Goal: Task Accomplishment & Management: Use online tool/utility

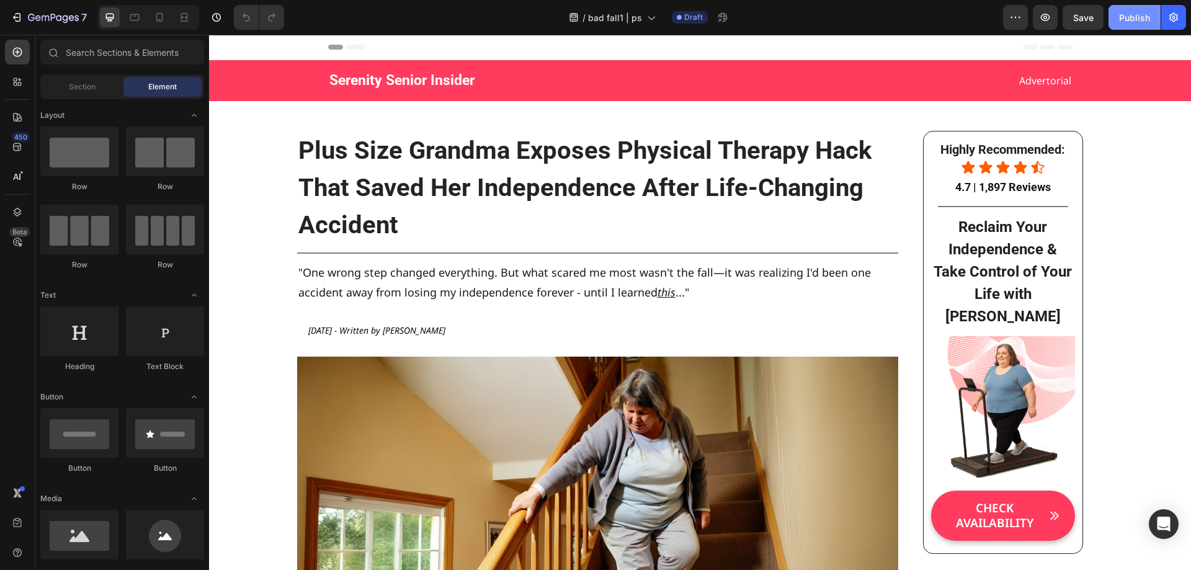
click at [1126, 18] on div "Publish" at bounding box center [1134, 17] width 31 height 13
click at [1171, 13] on icon "button" at bounding box center [1173, 17] width 12 height 12
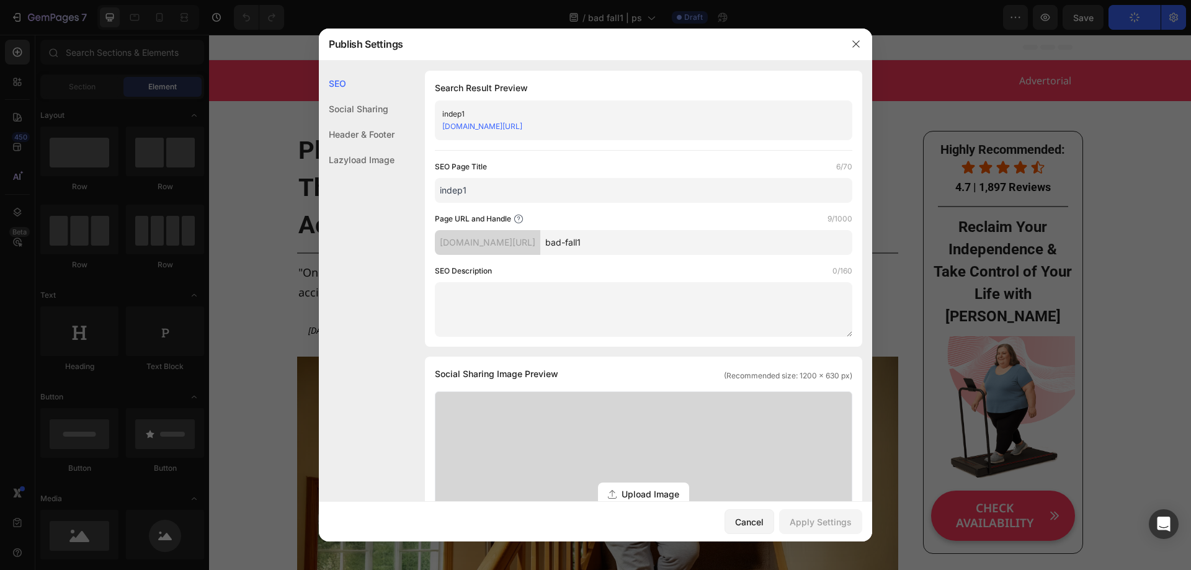
drag, startPoint x: 476, startPoint y: 193, endPoint x: 409, endPoint y: 191, distance: 67.0
click at [409, 191] on div "SEO Search Result Preview indep1 hfu9ud-mq.myshopify.com/pages/bad-fall1 SEO Pa…" at bounding box center [595, 533] width 553 height 925
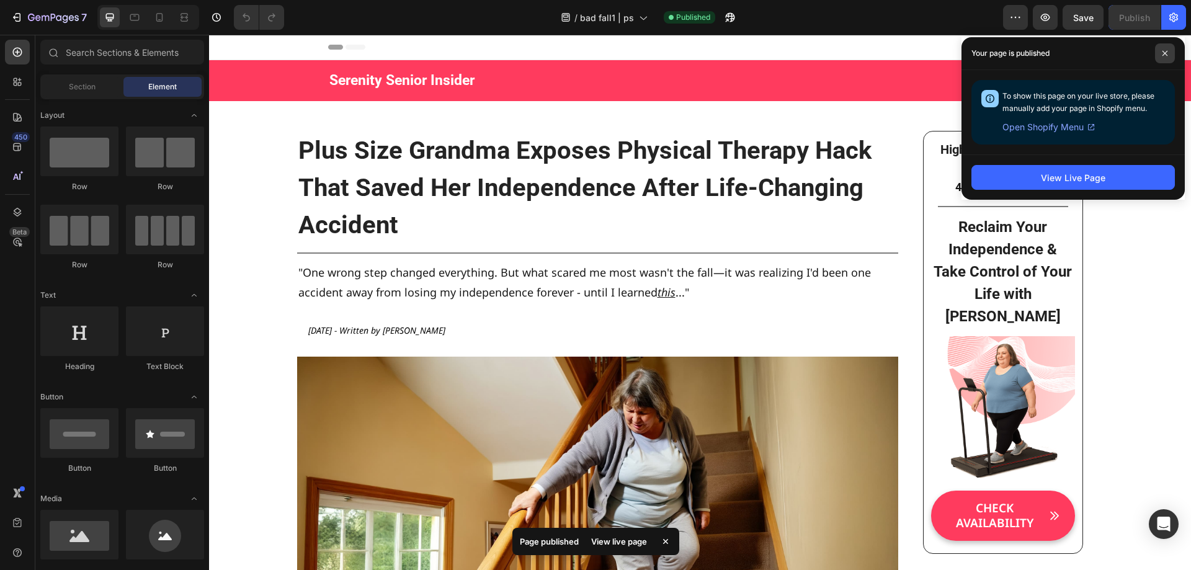
click at [1165, 50] on icon at bounding box center [1165, 53] width 6 height 6
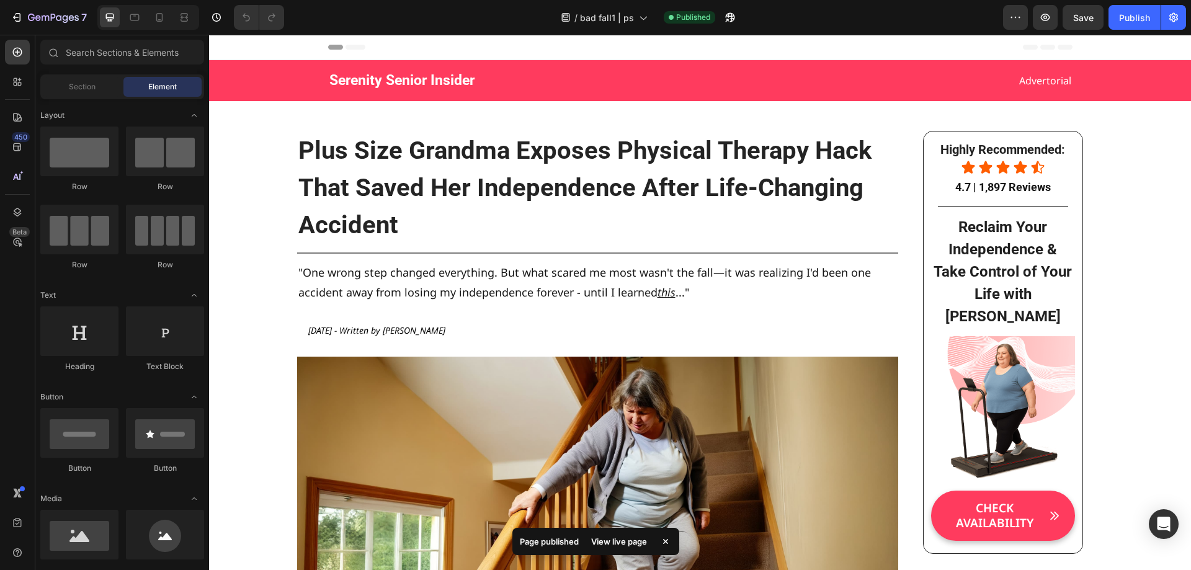
click at [1178, 12] on icon "button" at bounding box center [1173, 17] width 12 height 12
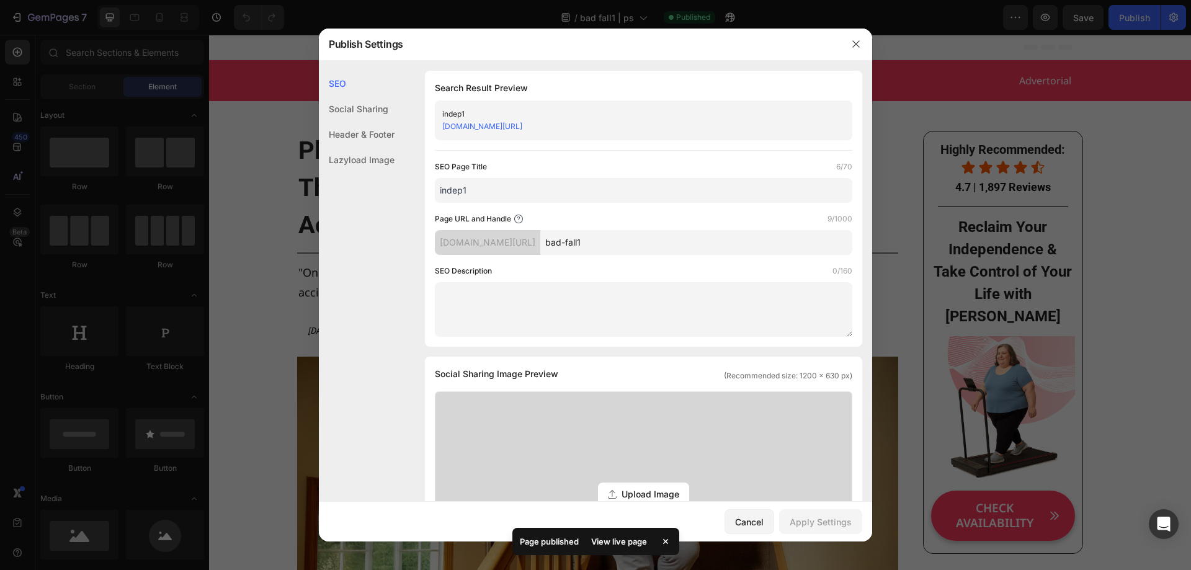
drag, startPoint x: 530, startPoint y: 195, endPoint x: 392, endPoint y: 197, distance: 137.7
click at [416, 197] on div "SEO Search Result Preview indep1 hfu9ud-mq.myshopify.com/pages/bad-fall1 SEO Pa…" at bounding box center [595, 533] width 553 height 925
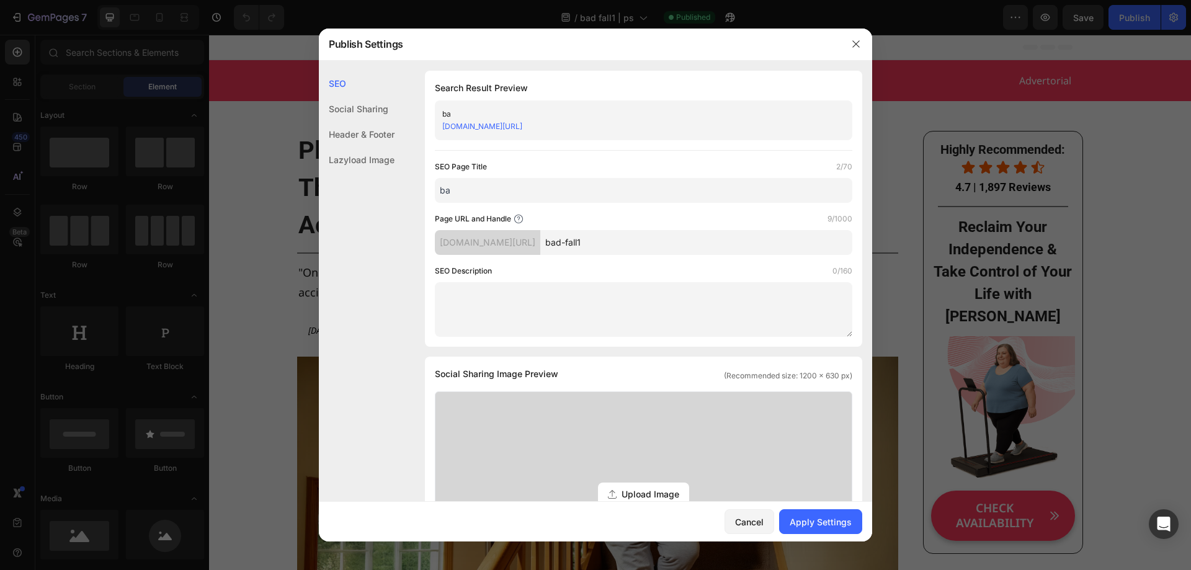
type input "b"
type input "Bad Fall"
click at [808, 521] on div "Apply Settings" at bounding box center [820, 521] width 62 height 13
click at [383, 147] on div "Header & Footer" at bounding box center [357, 159] width 76 height 25
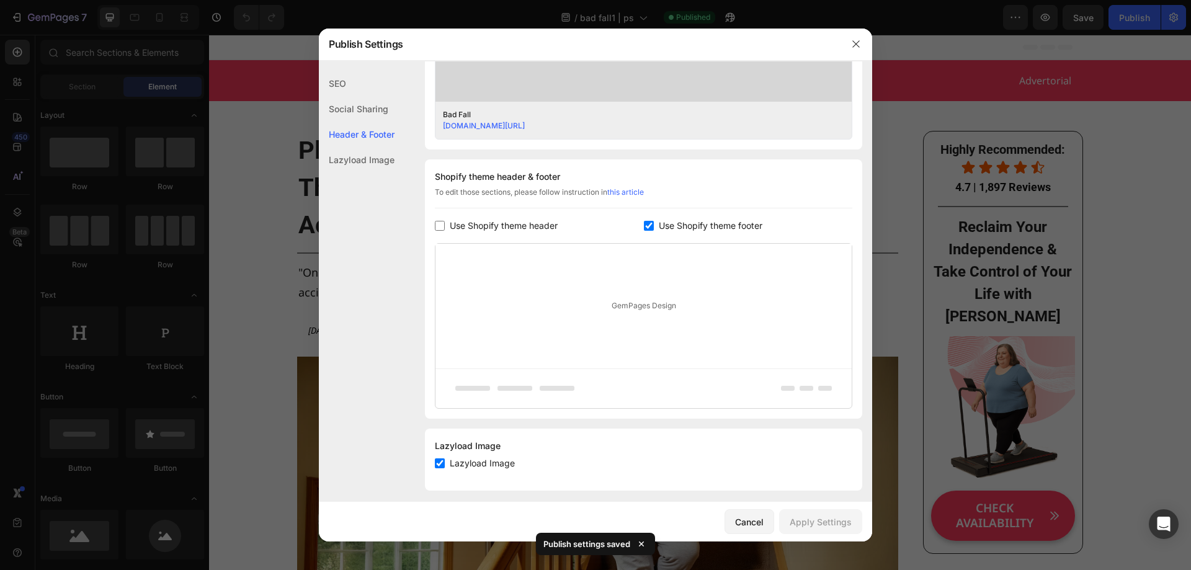
scroll to position [504, 0]
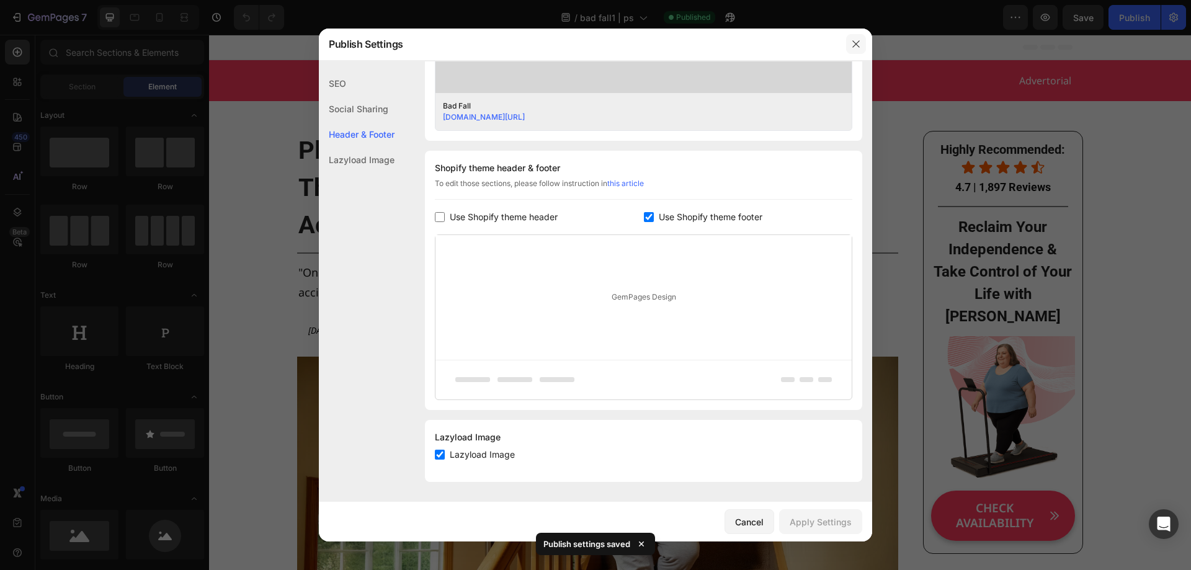
click at [857, 44] on icon "button" at bounding box center [856, 44] width 10 height 10
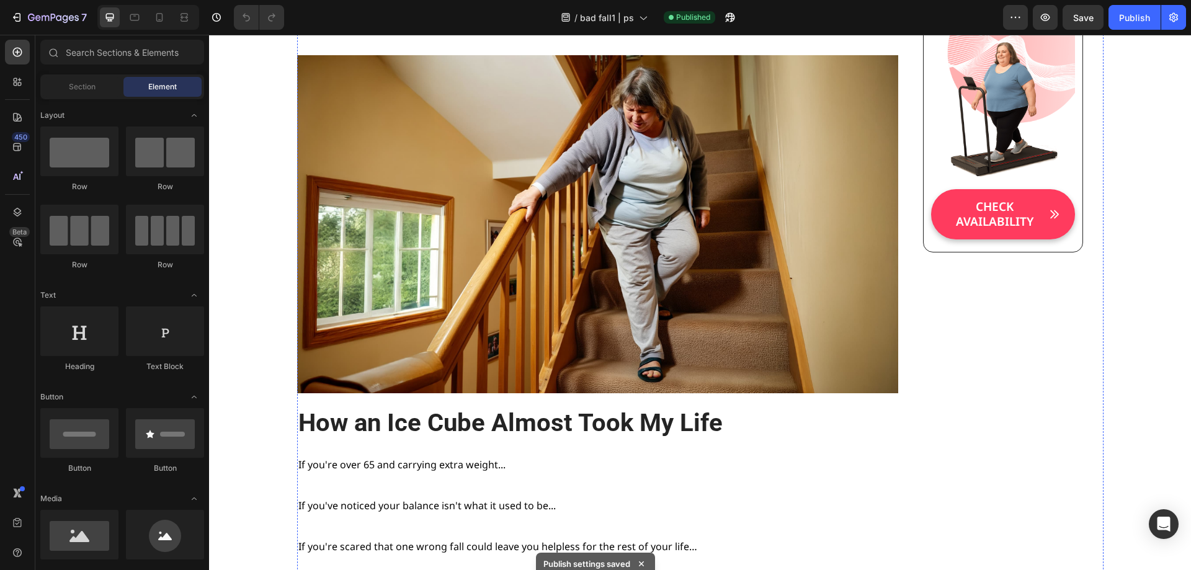
scroll to position [310, 0]
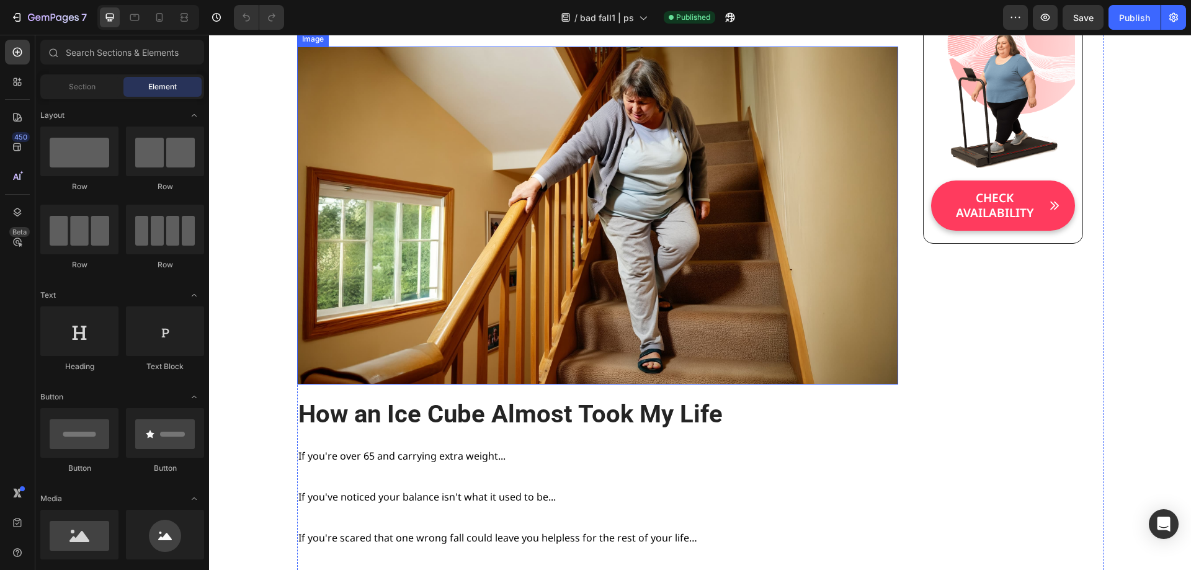
click at [721, 200] on img at bounding box center [597, 216] width 601 height 338
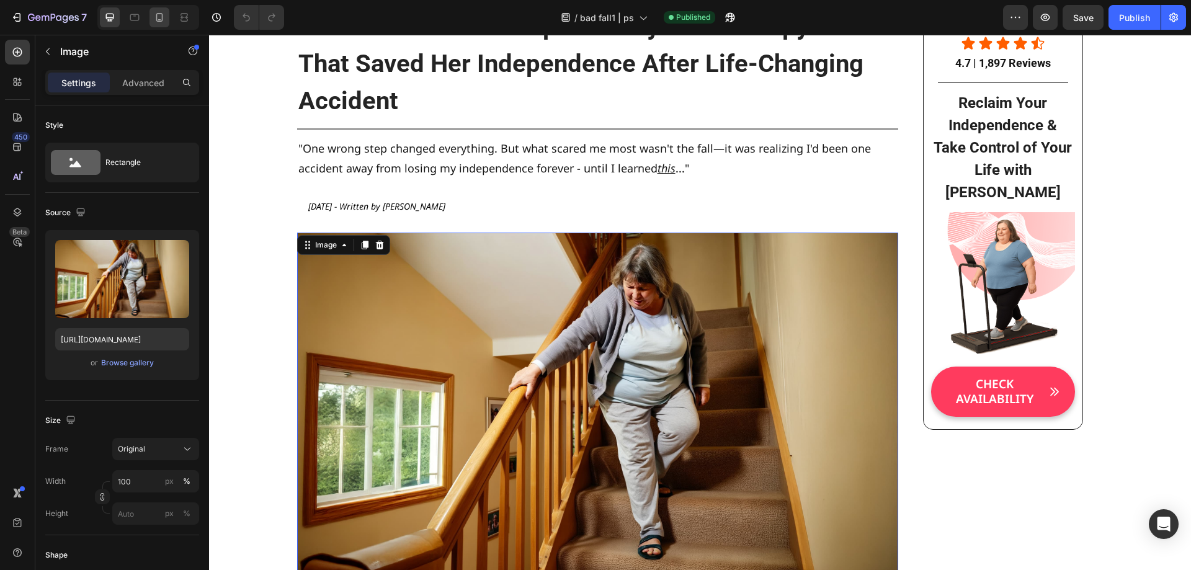
click at [162, 14] on icon at bounding box center [159, 17] width 7 height 9
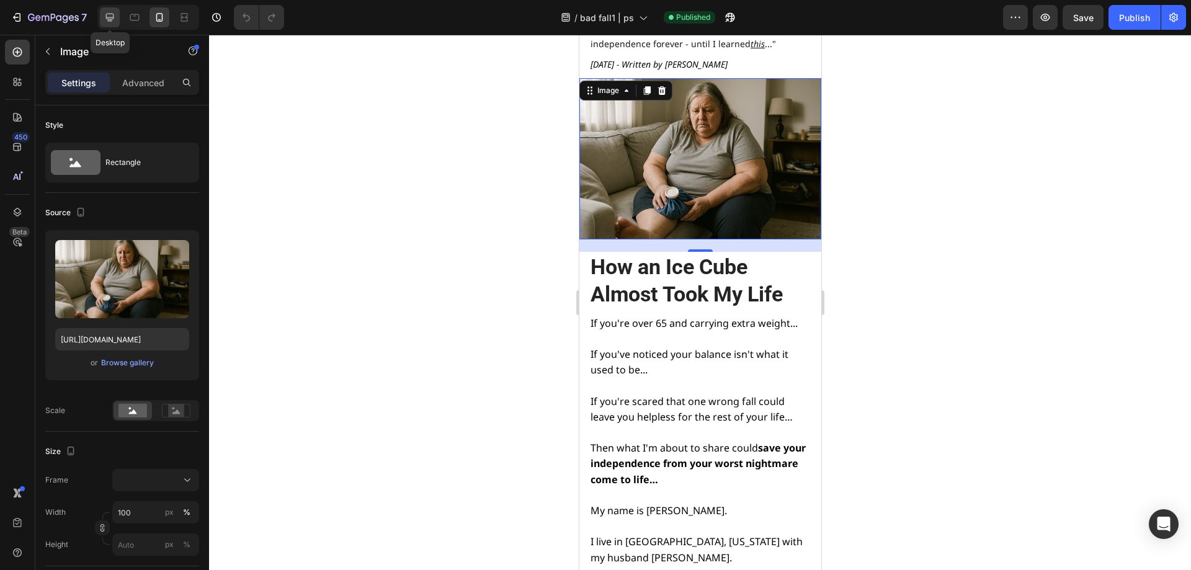
click at [102, 16] on div at bounding box center [110, 17] width 20 height 20
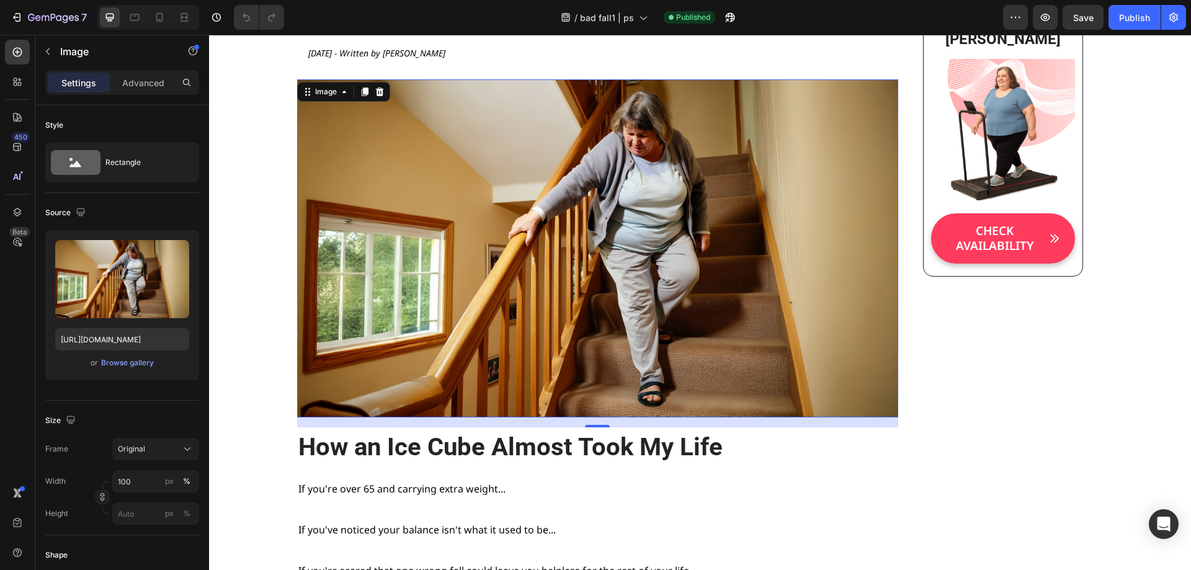
click at [541, 200] on img at bounding box center [597, 248] width 601 height 338
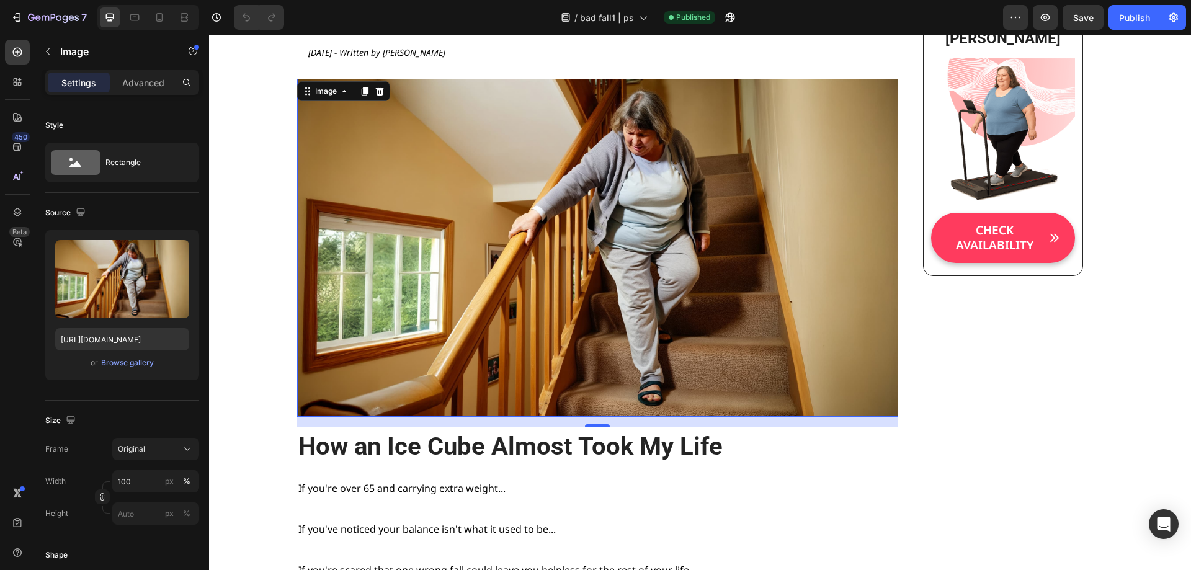
scroll to position [278, 0]
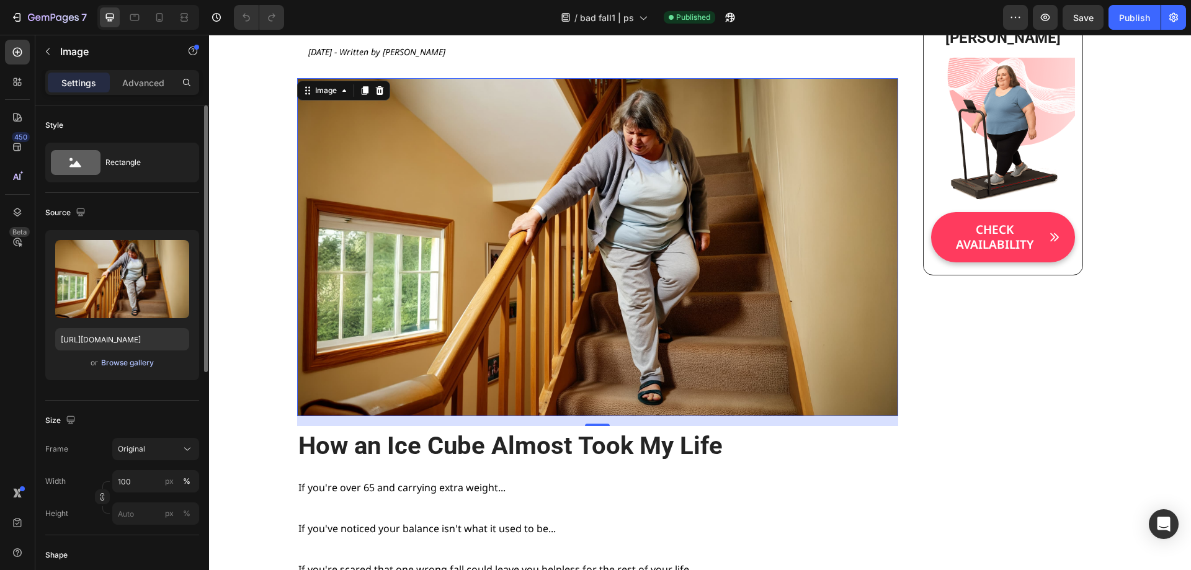
click at [120, 363] on div "Browse gallery" at bounding box center [127, 362] width 53 height 11
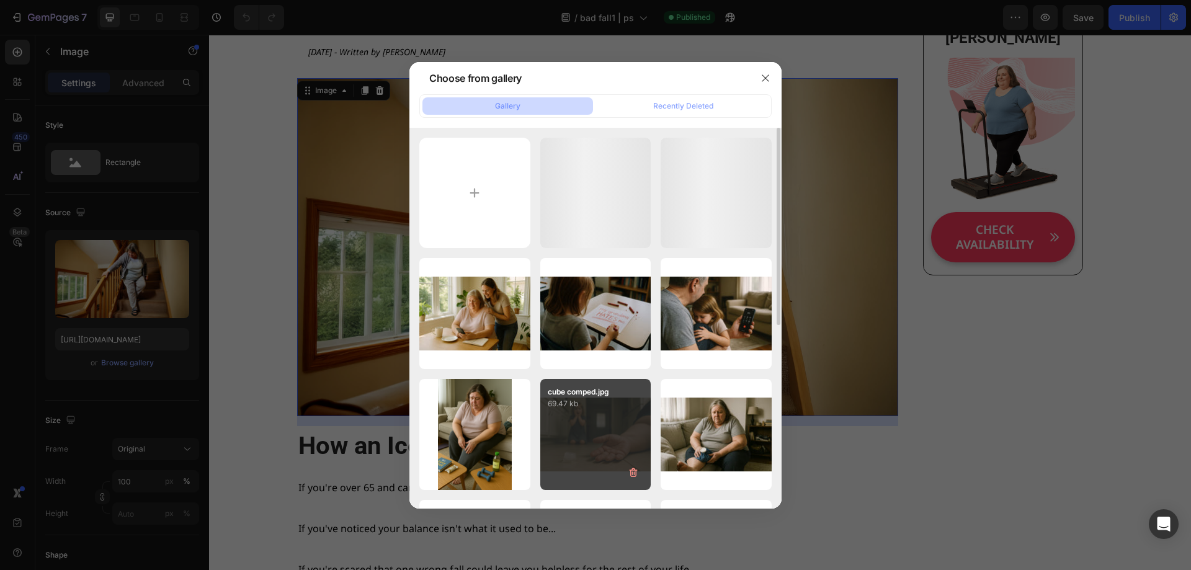
scroll to position [124, 0]
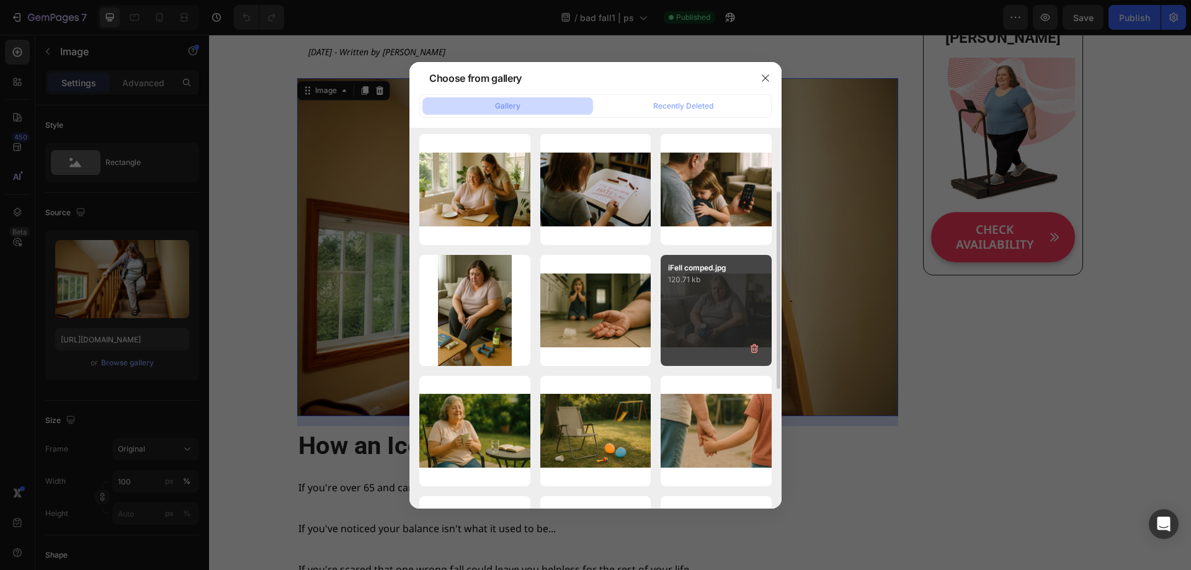
click at [697, 301] on div "iFell comped.jpg 120.71 kb" at bounding box center [715, 310] width 111 height 111
type input "https://cdn.shopify.com/s/files/1/0668/1565/6136/files/gempages_549129700736238…"
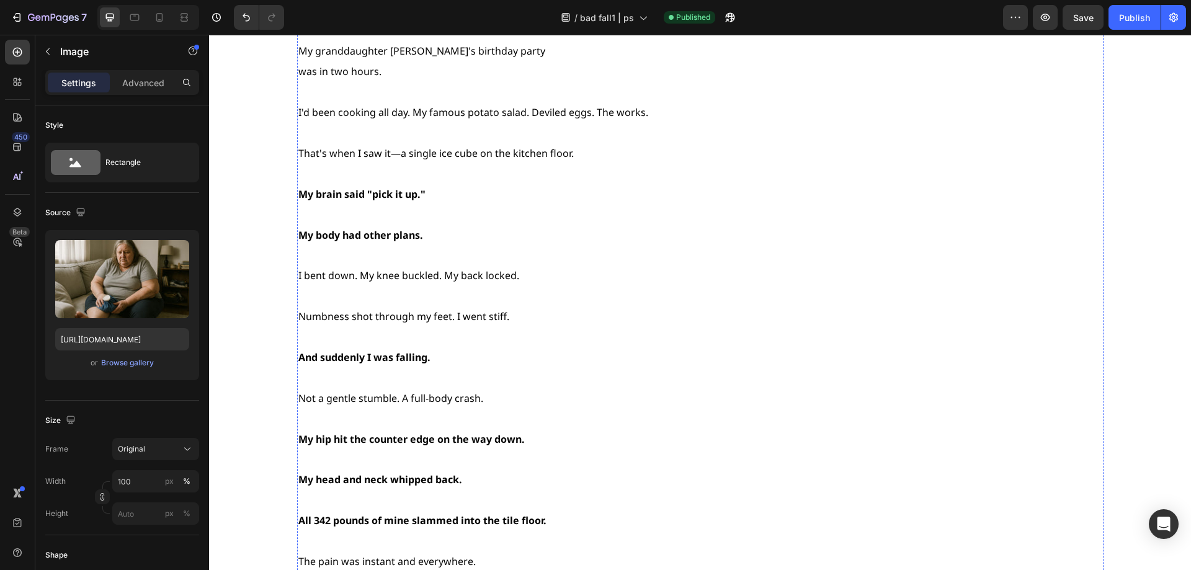
scroll to position [1519, 0]
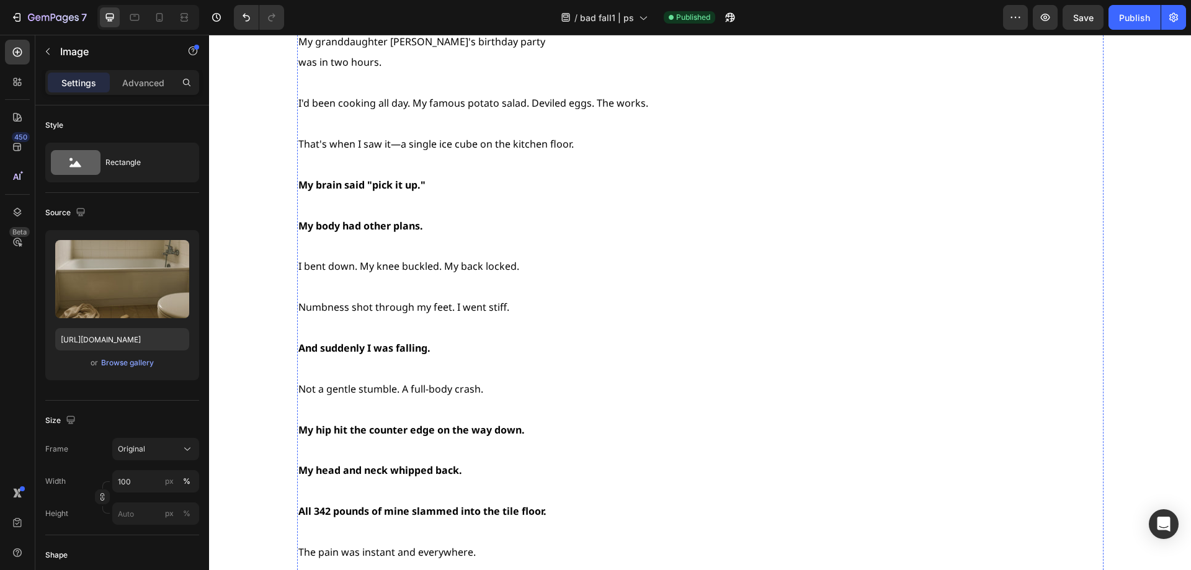
click at [131, 364] on div "Browse gallery" at bounding box center [127, 362] width 53 height 11
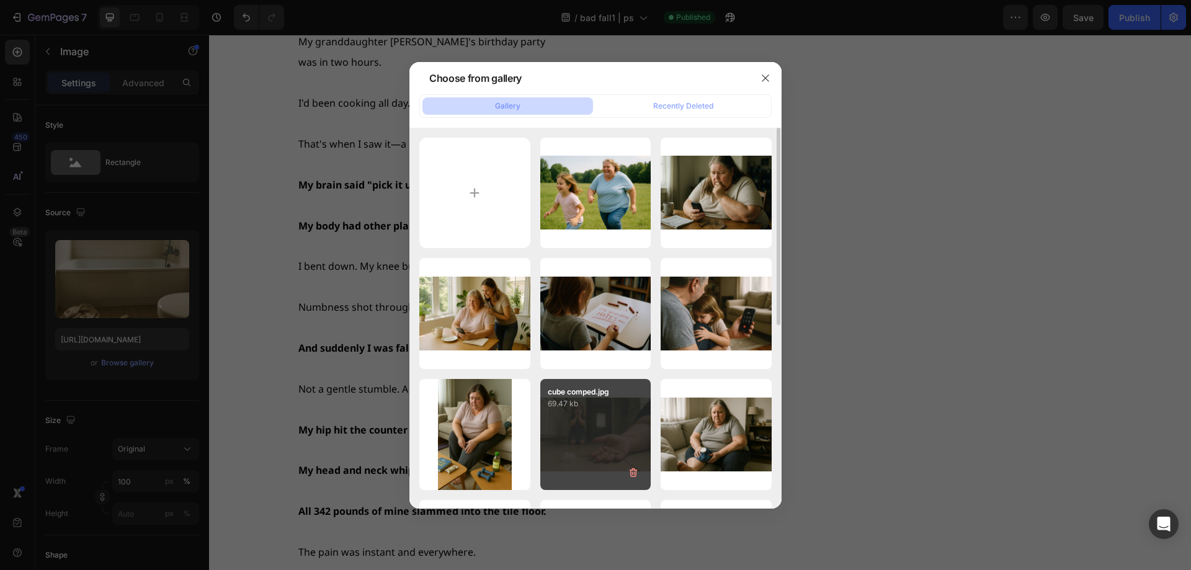
click at [577, 421] on div "cube comped.jpg 69.47 kb" at bounding box center [595, 434] width 111 height 111
type input "https://cdn.shopify.com/s/files/1/0668/1565/6136/files/gempages_549129700736238…"
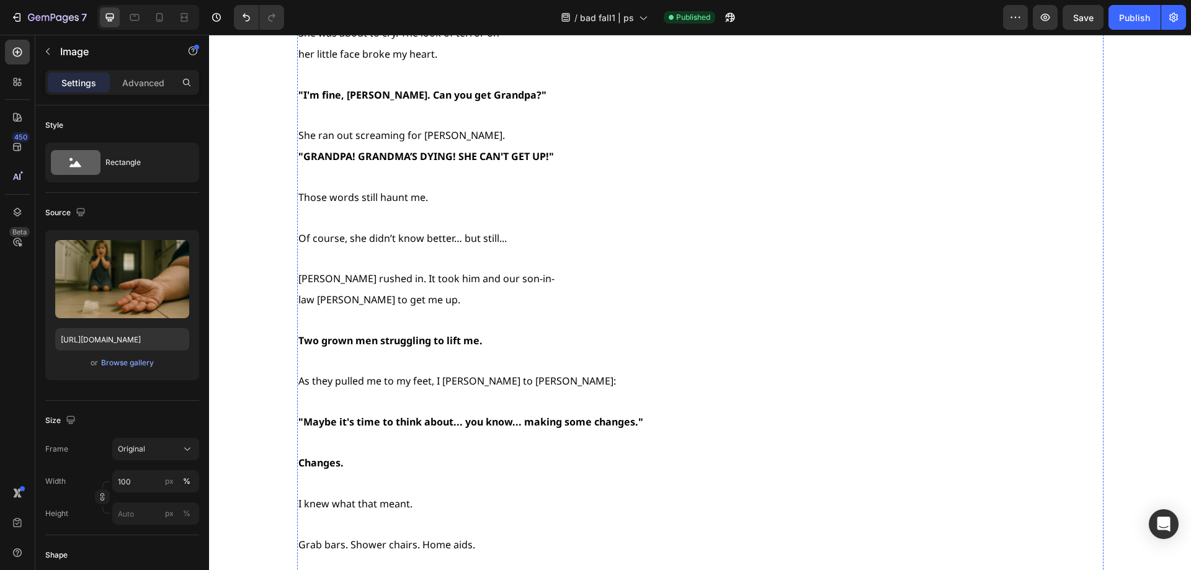
scroll to position [2523, 0]
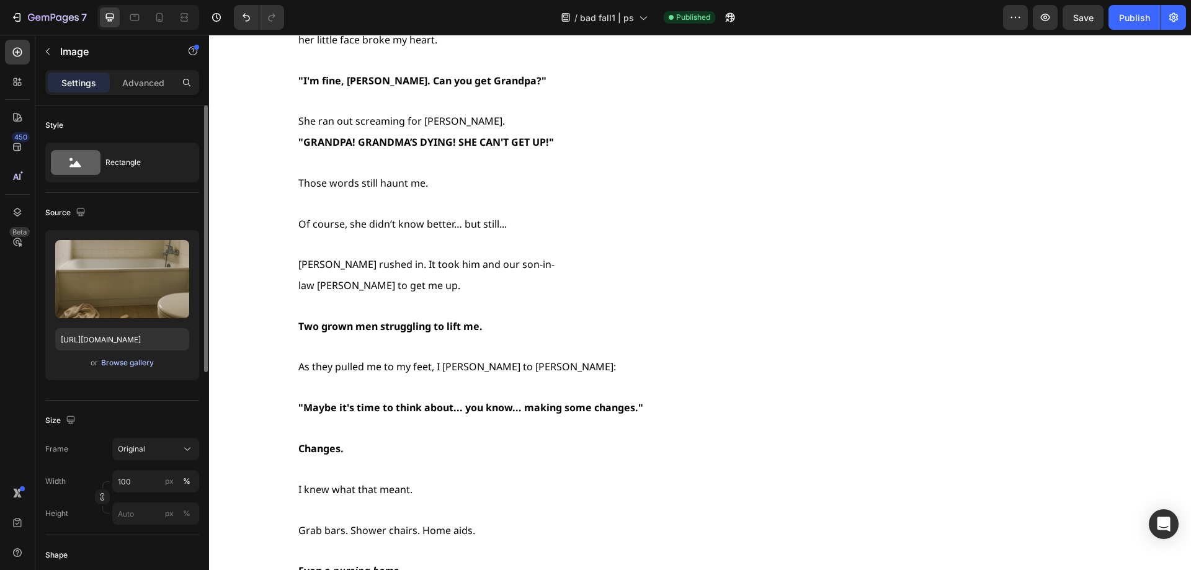
click at [129, 362] on div "Browse gallery" at bounding box center [127, 362] width 53 height 11
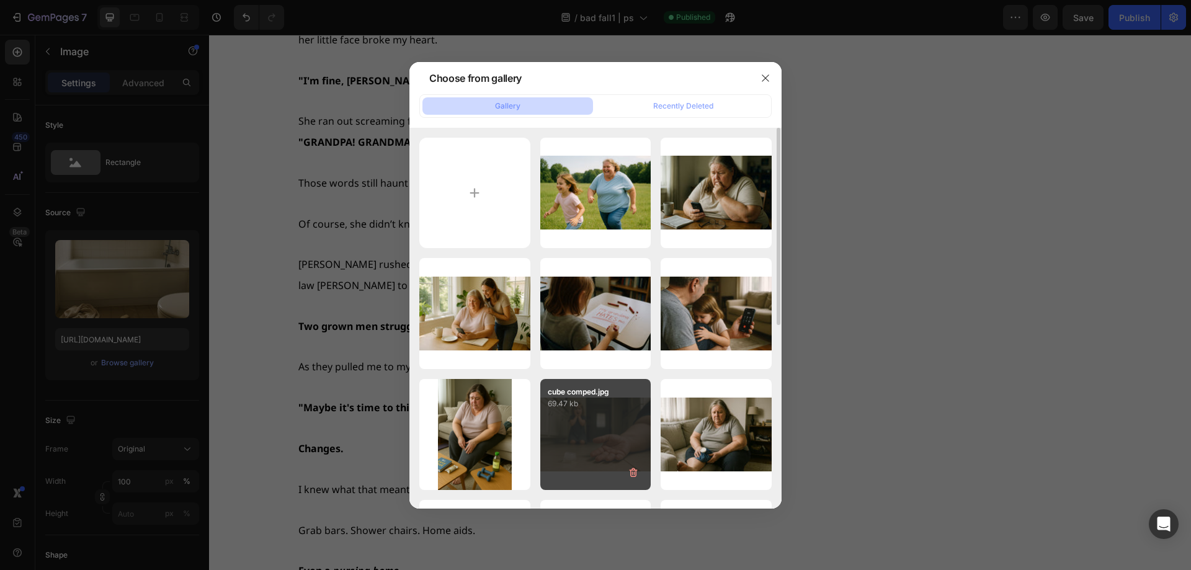
click at [610, 418] on div "cube comped.jpg 69.47 kb" at bounding box center [595, 434] width 111 height 111
type input "https://cdn.shopify.com/s/files/1/0668/1565/6136/files/gempages_549129700736238…"
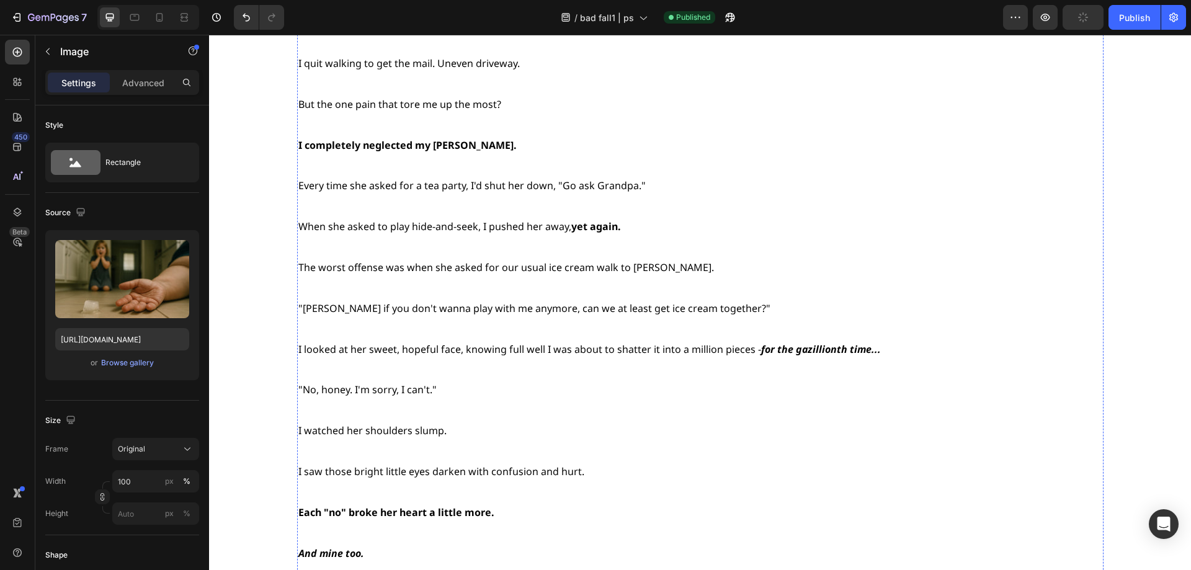
scroll to position [4508, 0]
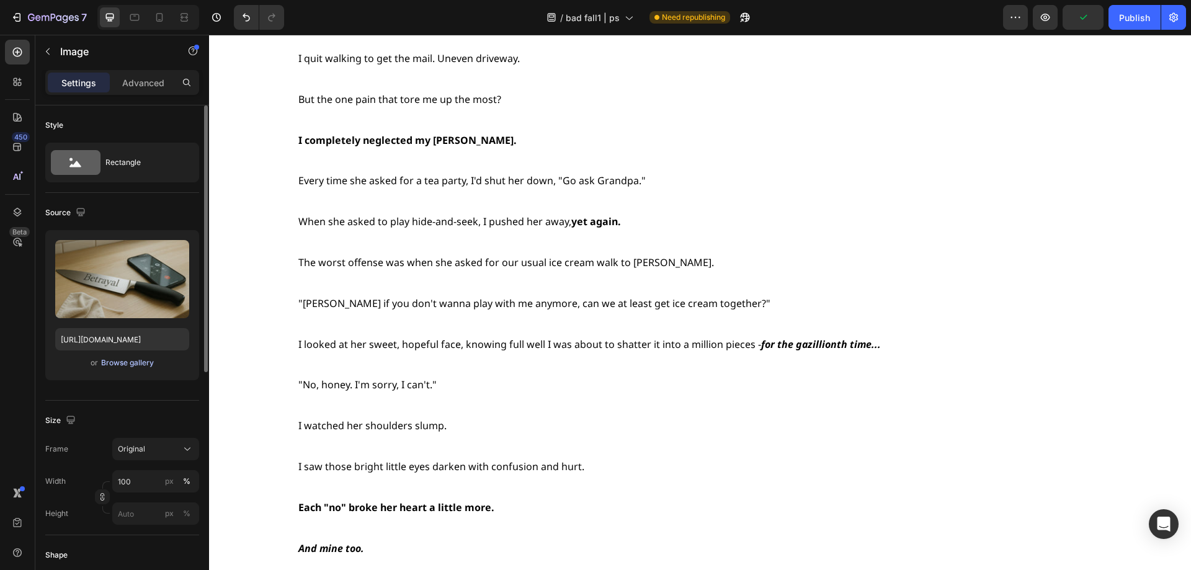
click at [123, 364] on div "Browse gallery" at bounding box center [127, 362] width 53 height 11
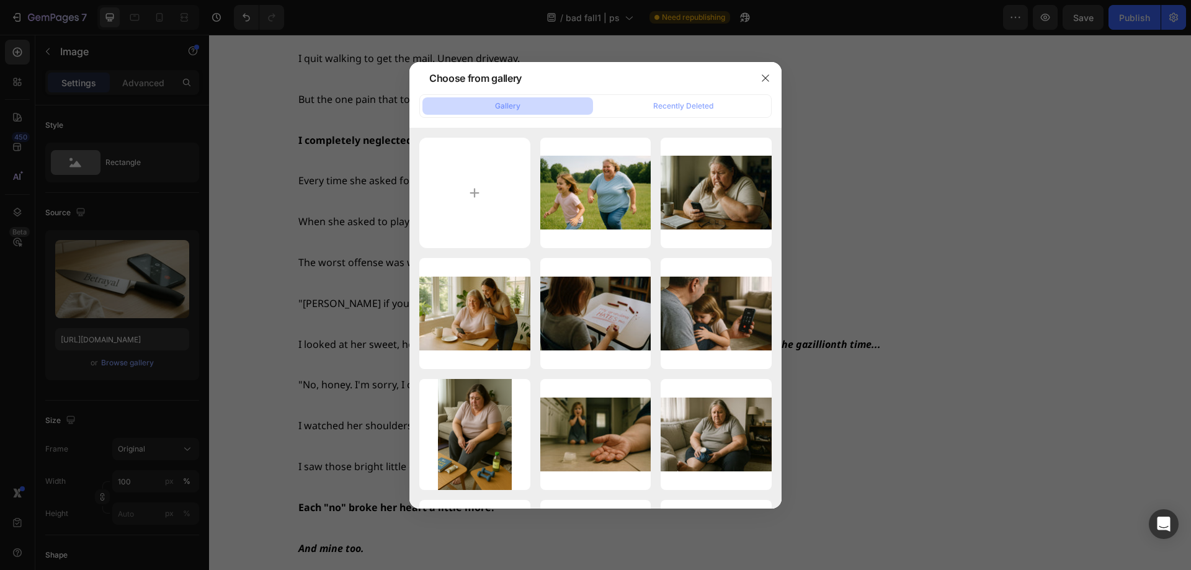
click at [282, 293] on div at bounding box center [595, 285] width 1191 height 570
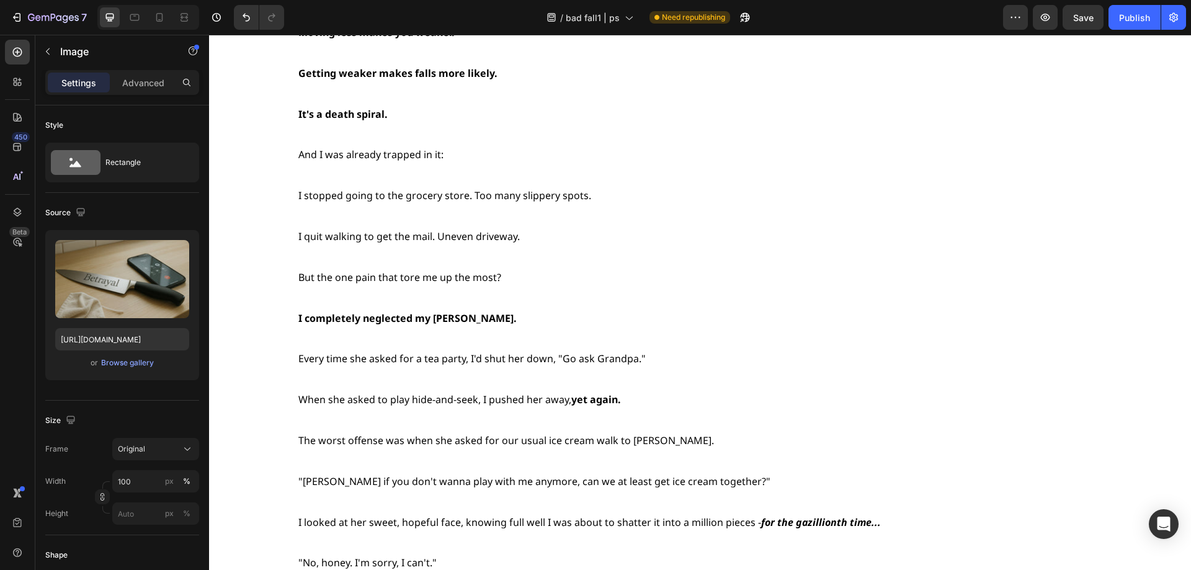
scroll to position [4322, 0]
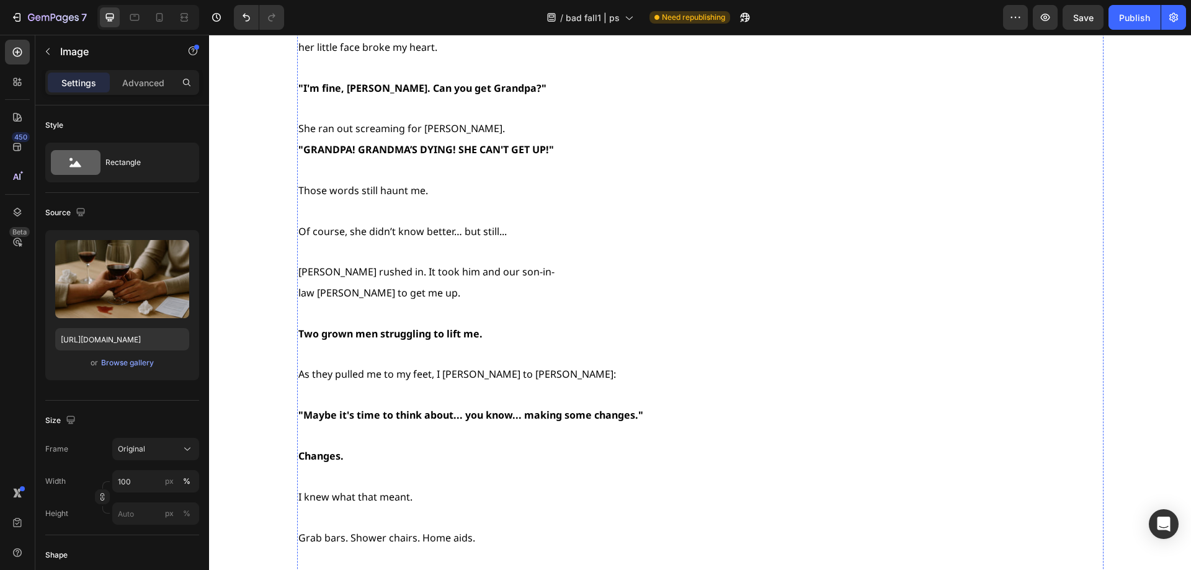
scroll to position [2667, 0]
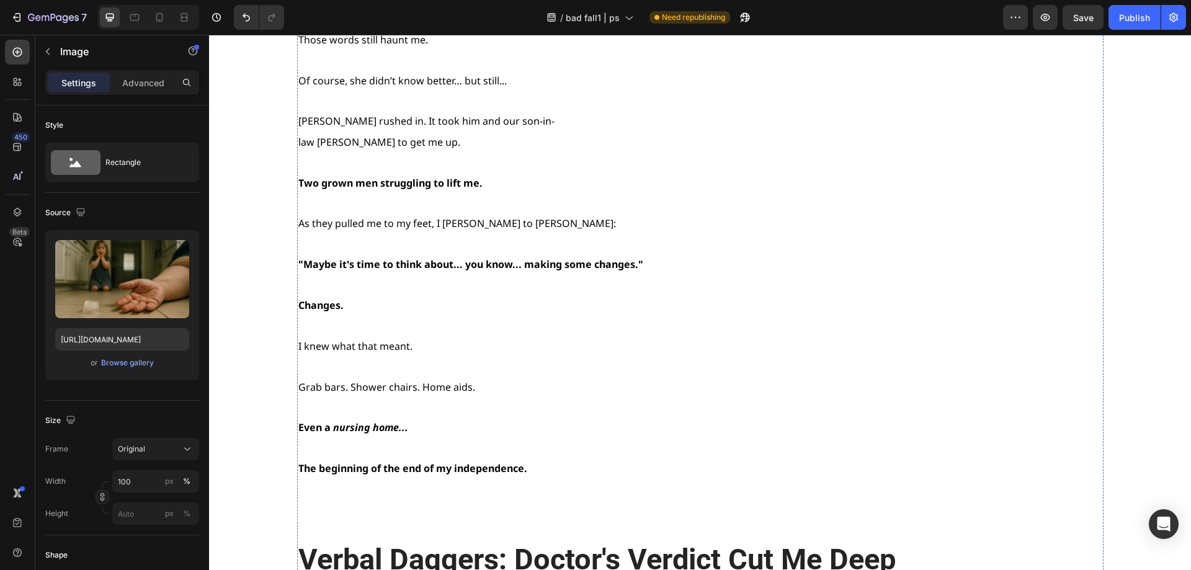
click at [128, 362] on div "Browse gallery" at bounding box center [127, 362] width 53 height 11
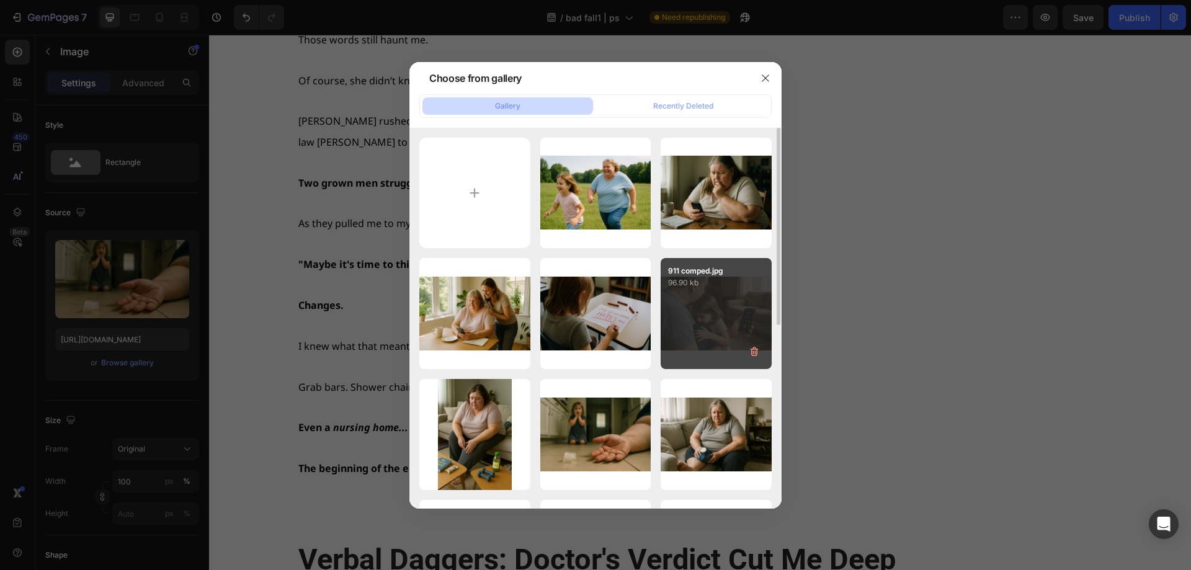
click at [680, 331] on div "911 comped.jpg 96.90 kb" at bounding box center [715, 313] width 111 height 111
type input "https://cdn.shopify.com/s/files/1/0668/1565/6136/files/gempages_549129700736238…"
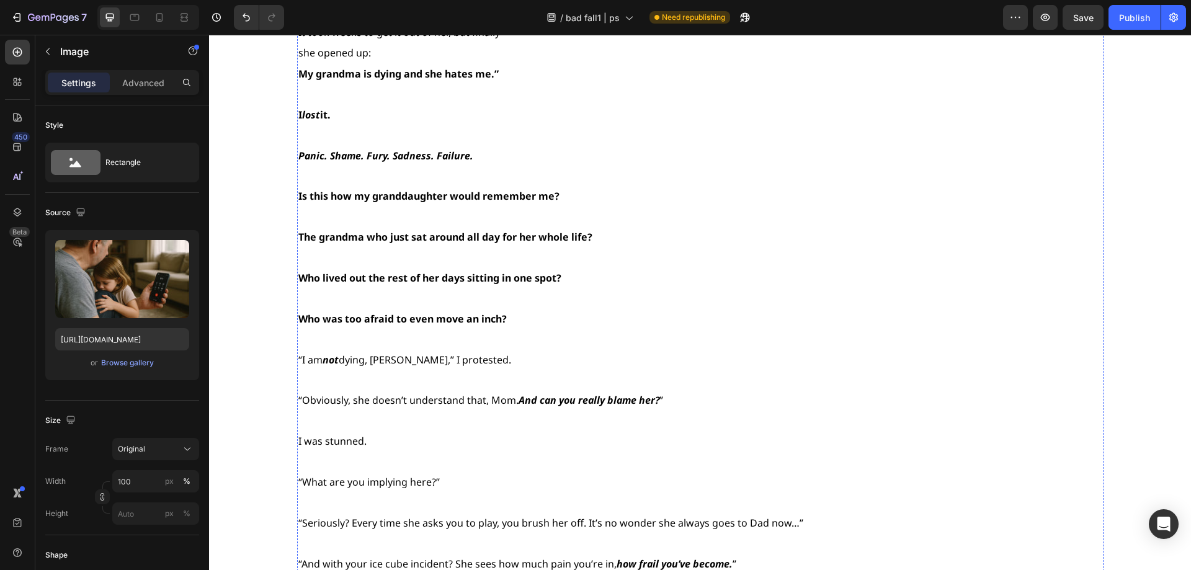
scroll to position [6760, 0]
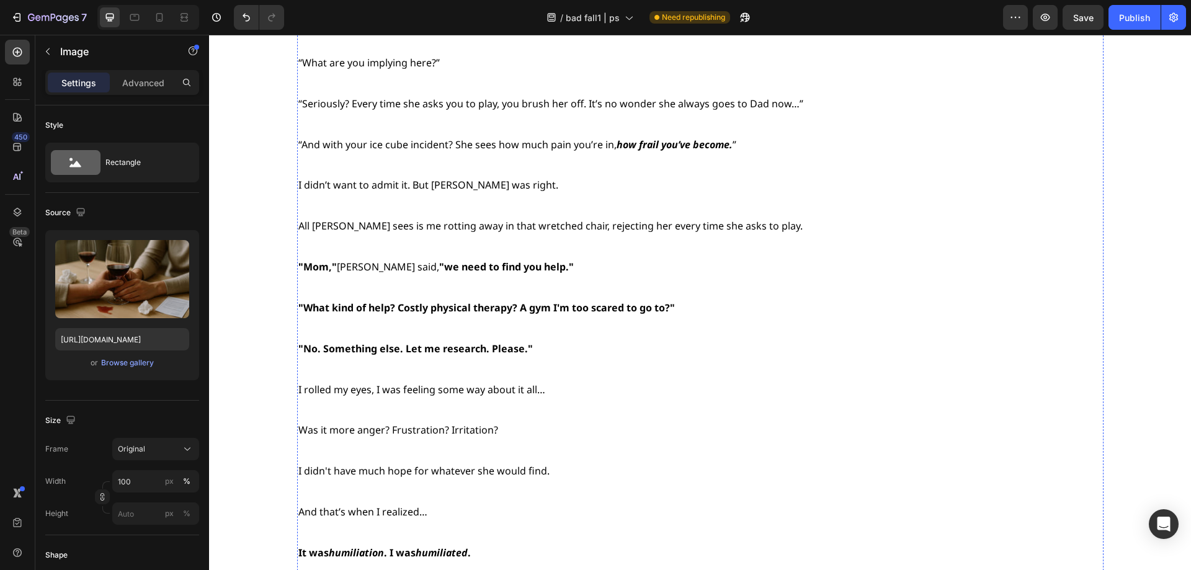
click at [110, 359] on div "Browse gallery" at bounding box center [127, 362] width 53 height 11
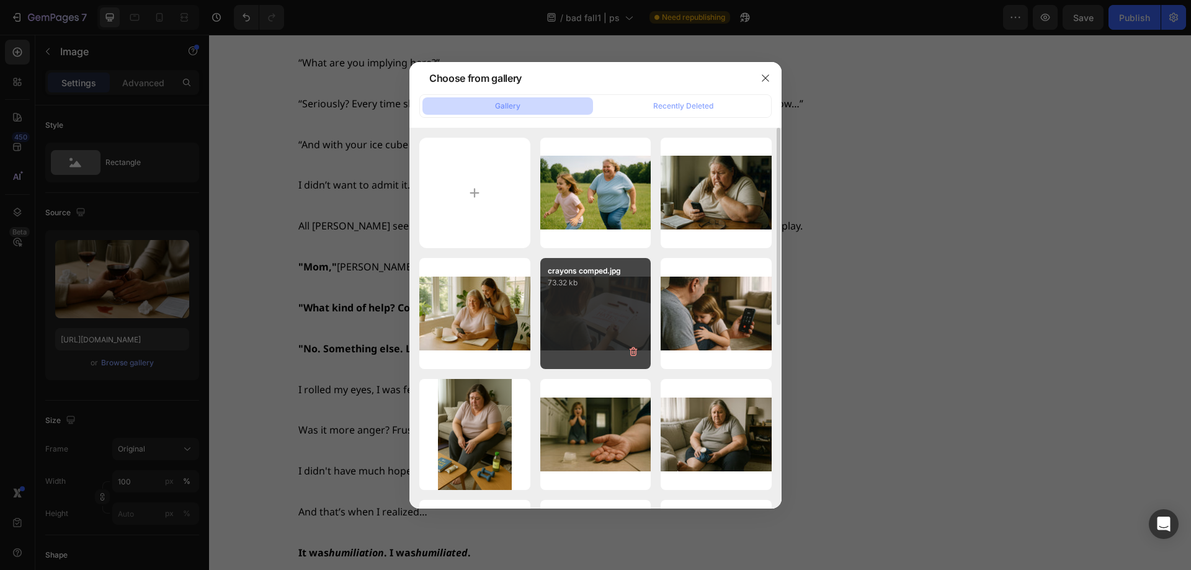
click at [558, 319] on div "crayons comped.jpg 73.32 kb" at bounding box center [595, 313] width 111 height 111
type input "https://cdn.shopify.com/s/files/1/0668/1565/6136/files/gempages_549129700736238…"
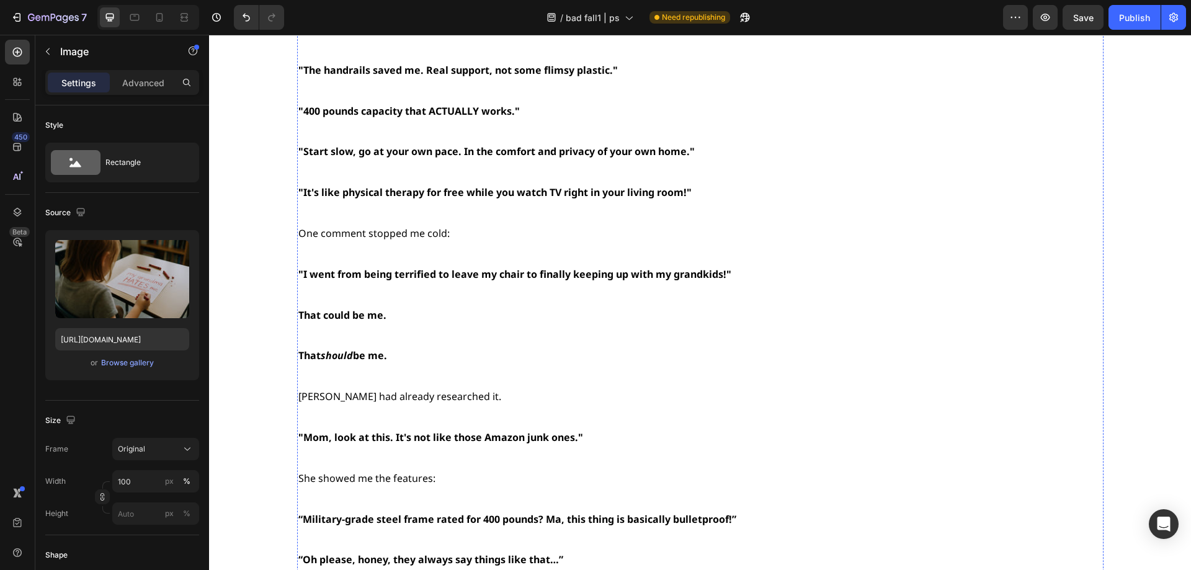
scroll to position [9054, 0]
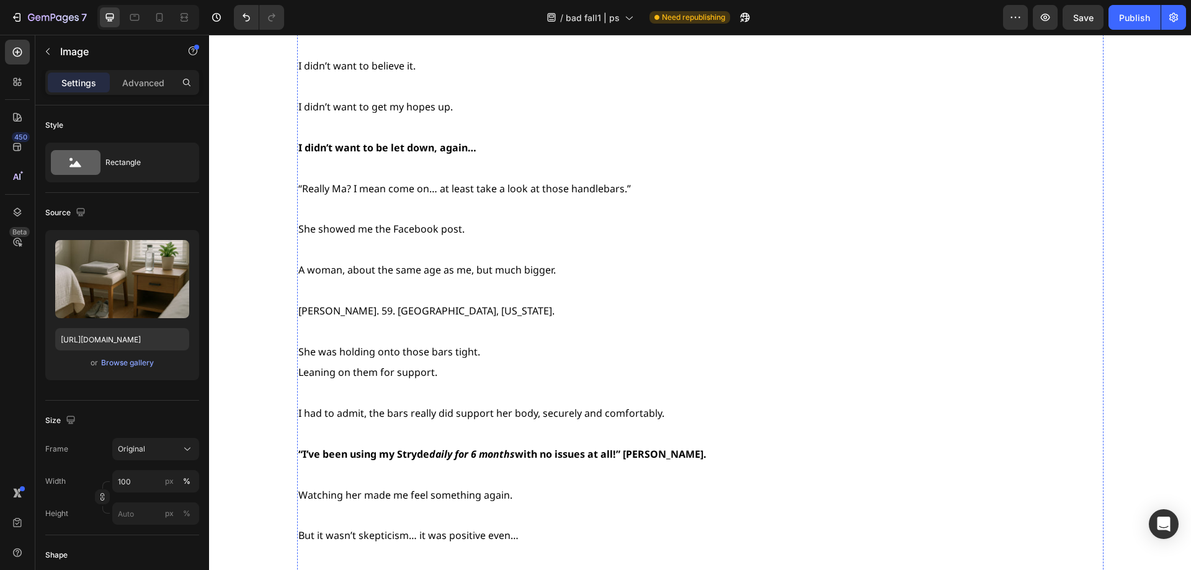
scroll to position [9302, 0]
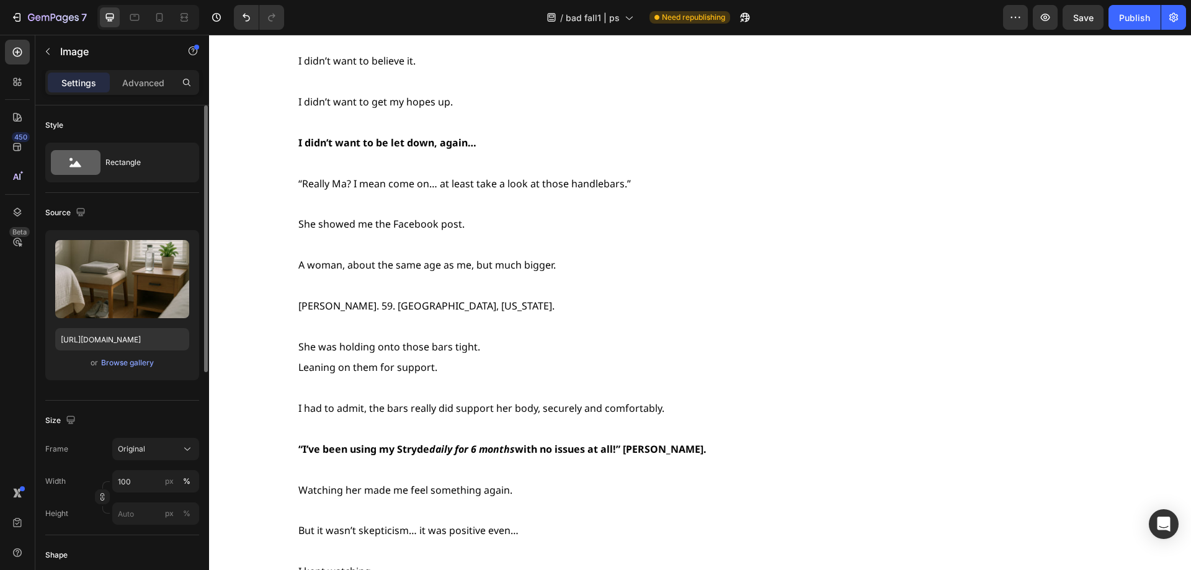
click at [125, 369] on div "or Browse gallery" at bounding box center [122, 362] width 134 height 15
click at [125, 365] on div "Browse gallery" at bounding box center [127, 362] width 53 height 11
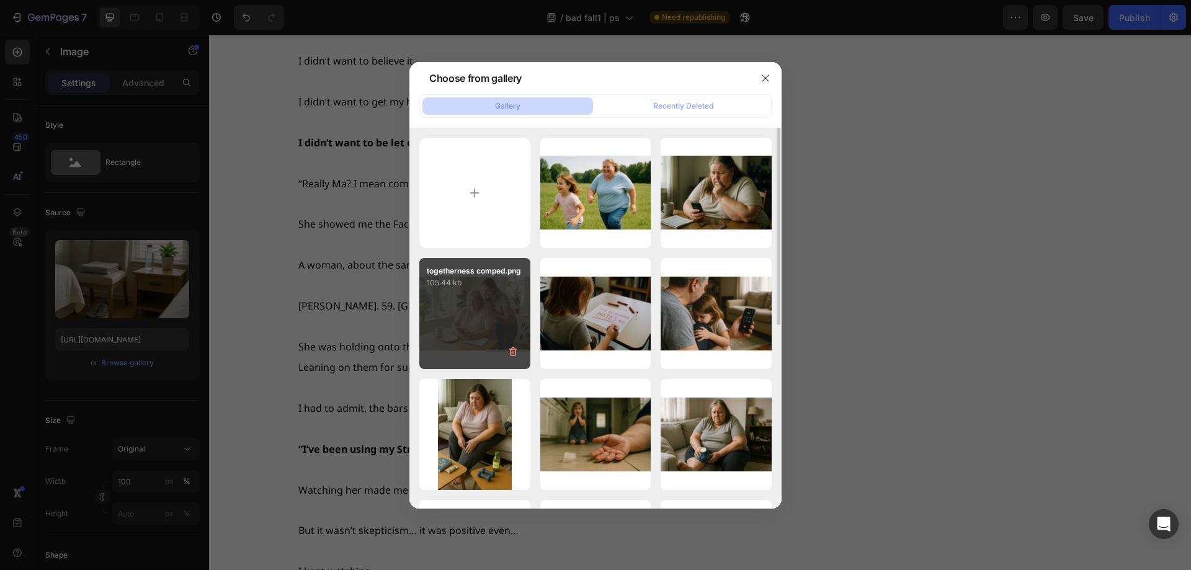
click at [461, 313] on div "togetherness comped.png 105.44 kb" at bounding box center [474, 313] width 111 height 111
type input "https://cdn.shopify.com/s/files/1/0668/1565/6136/files/gempages_549129700736238…"
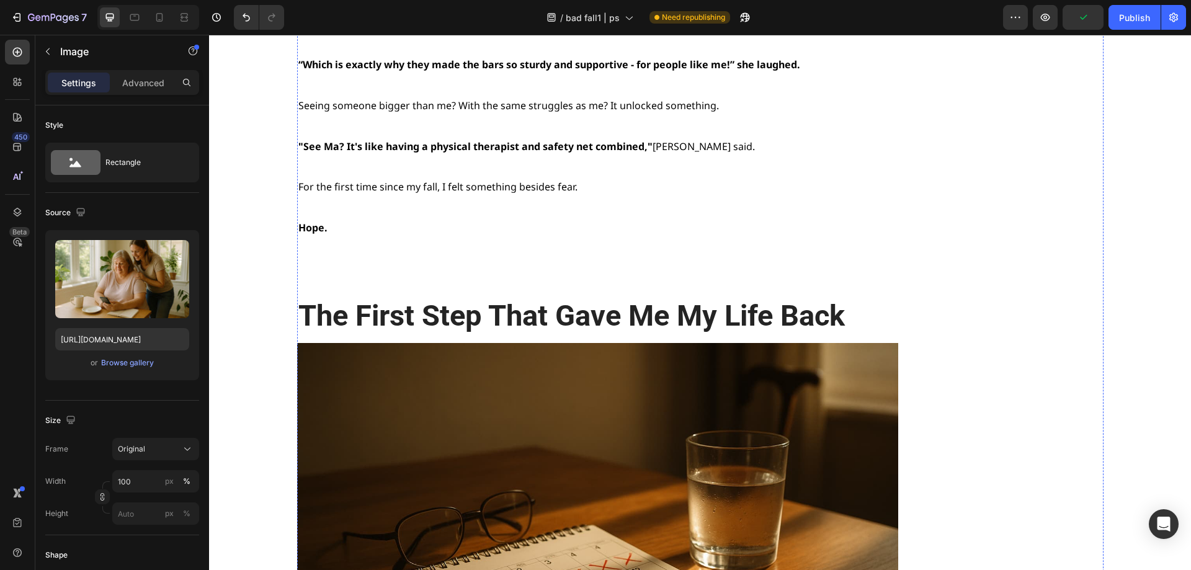
scroll to position [10232, 0]
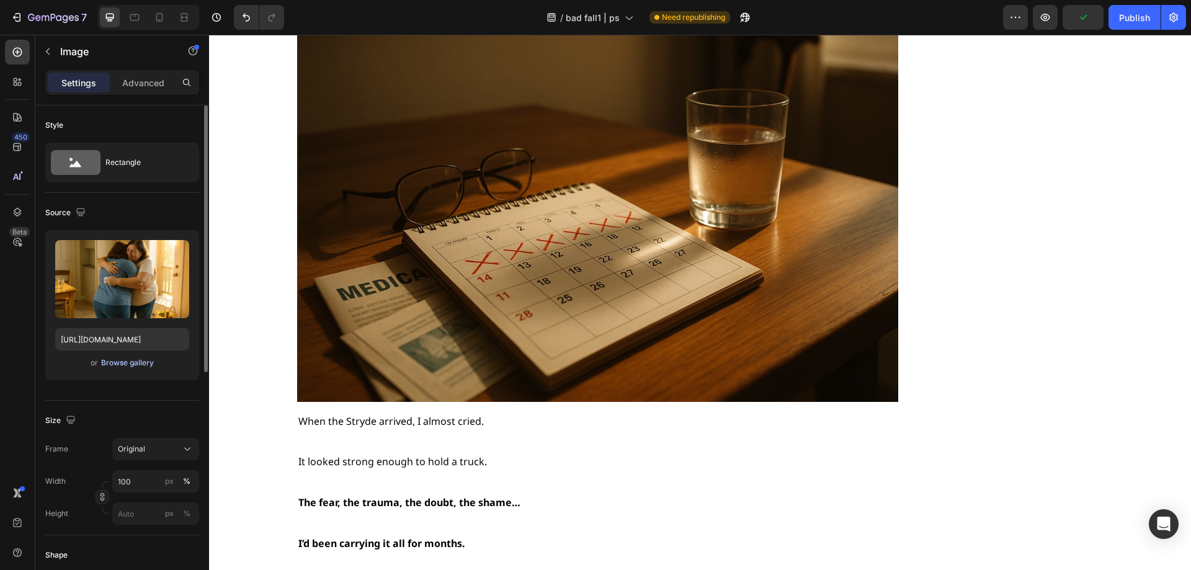
click at [142, 364] on div "Browse gallery" at bounding box center [127, 362] width 53 height 11
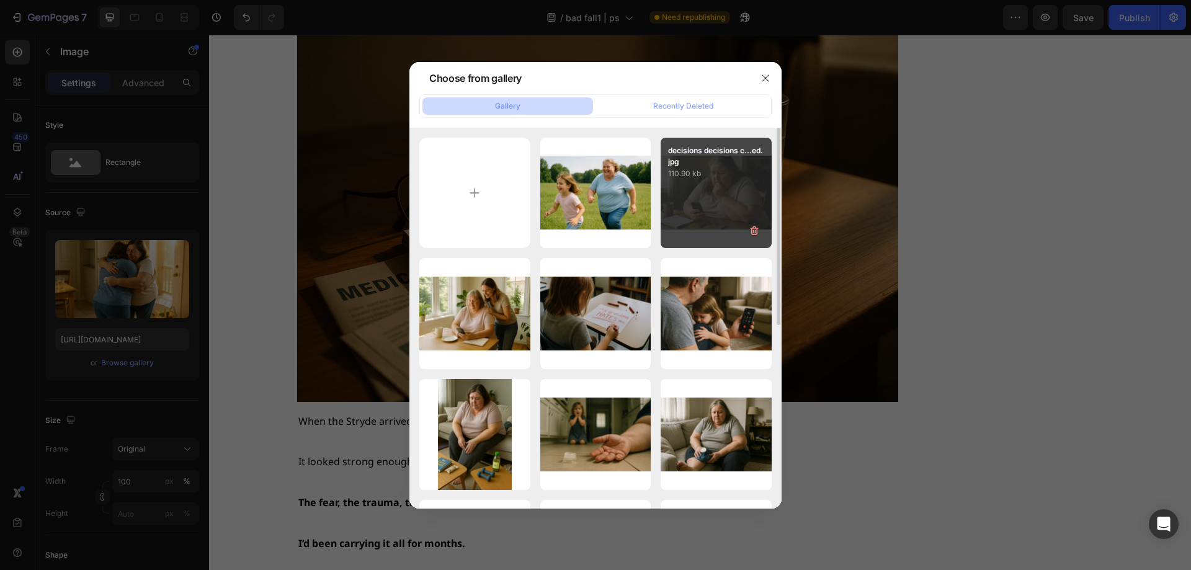
click at [698, 218] on div "decisions decisions c...ed.jpg 110.90 kb" at bounding box center [715, 193] width 111 height 111
type input "https://cdn.shopify.com/s/files/1/0668/1565/6136/files/gempages_549129700736238…"
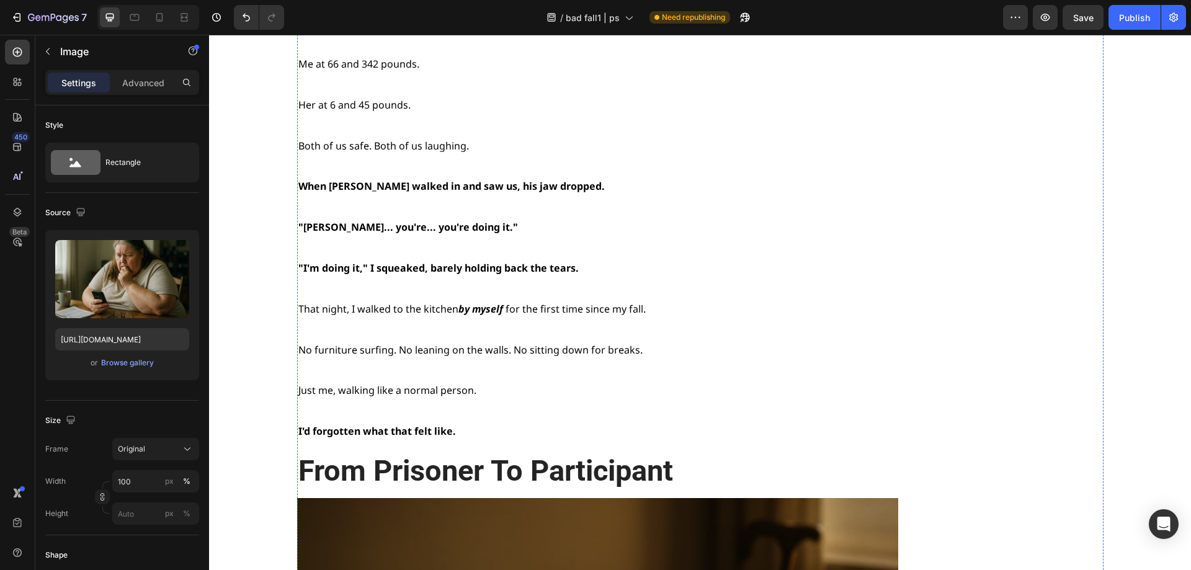
scroll to position [12527, 0]
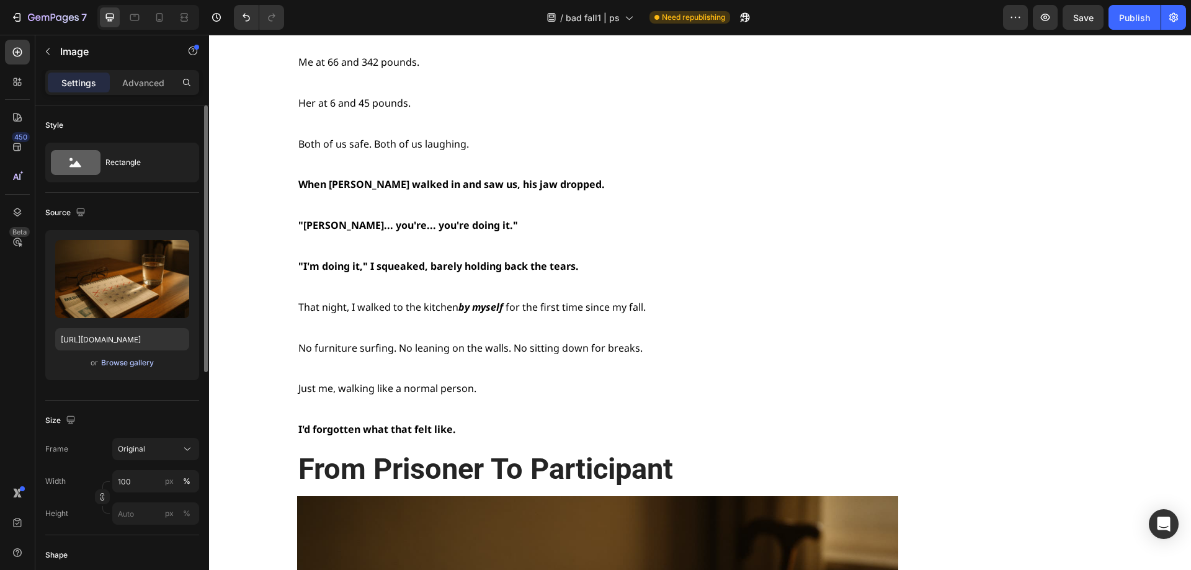
click at [130, 360] on div "Browse gallery" at bounding box center [127, 362] width 53 height 11
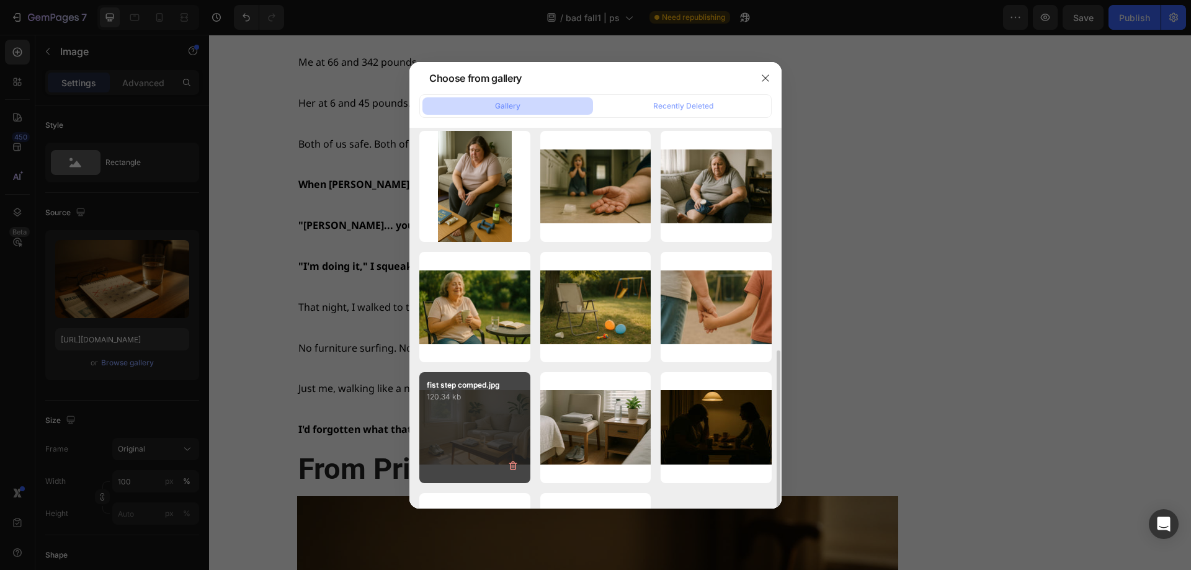
scroll to position [310, 0]
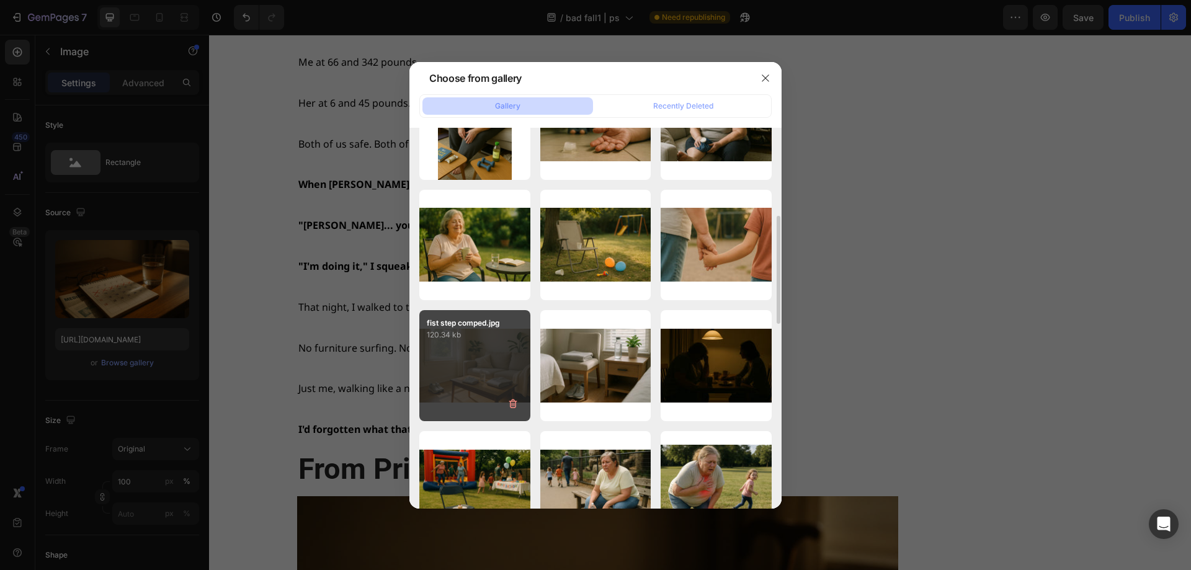
click at [491, 362] on div "fist step comped.jpg 120.34 kb" at bounding box center [474, 365] width 111 height 111
type input "https://cdn.shopify.com/s/files/1/0668/1565/6136/files/gempages_549129700736238…"
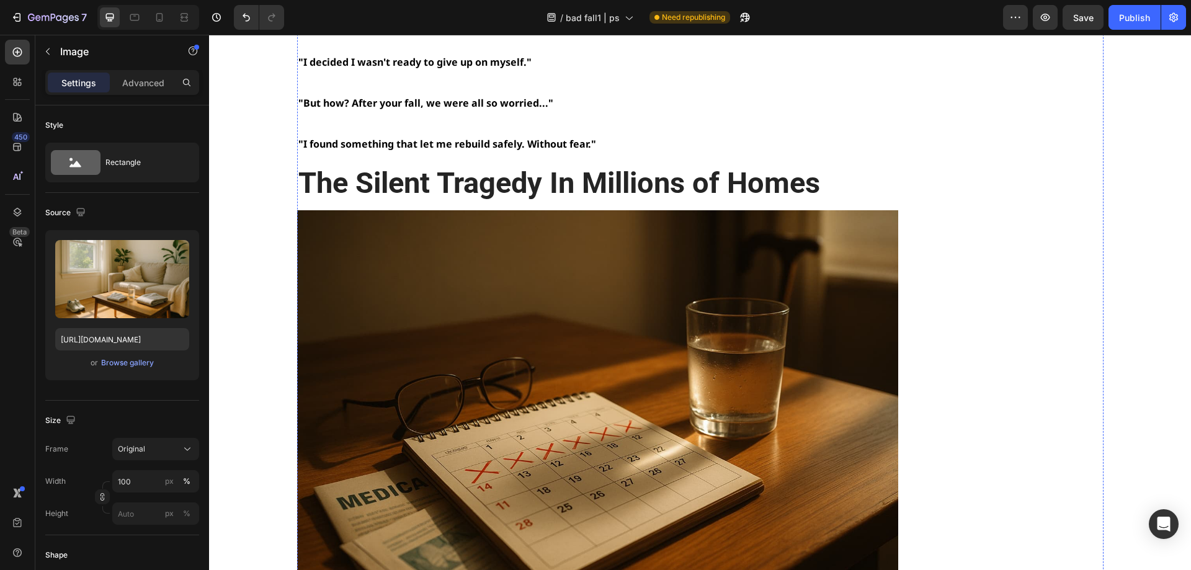
scroll to position [13767, 0]
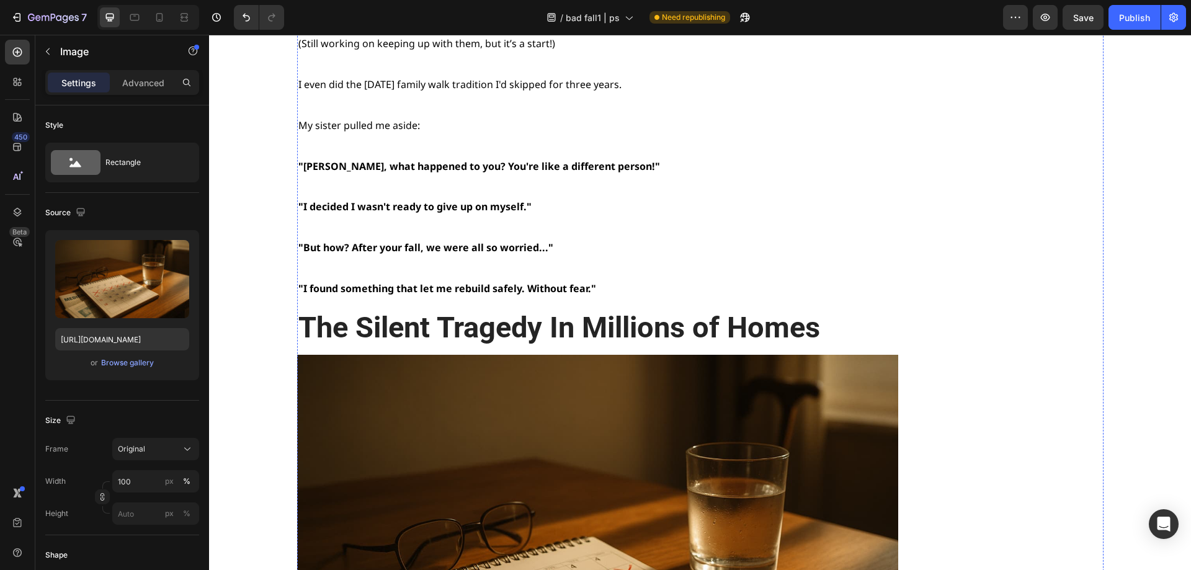
click at [126, 362] on div "Browse gallery" at bounding box center [127, 362] width 53 height 11
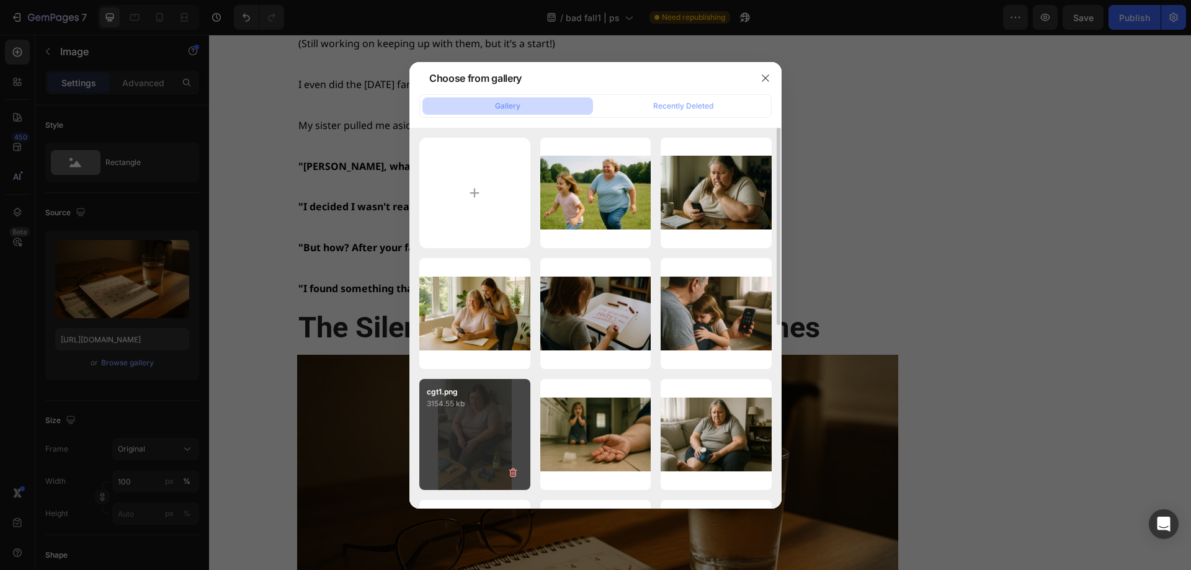
scroll to position [248, 0]
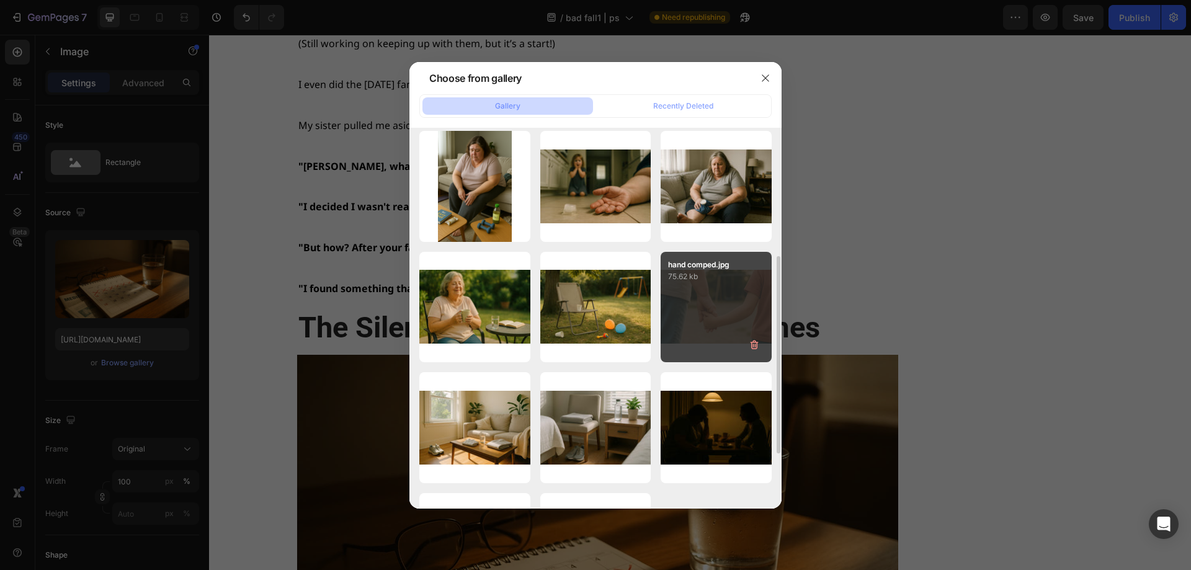
click at [688, 316] on div "hand comped.jpg 75.62 kb" at bounding box center [715, 307] width 111 height 111
type input "https://cdn.shopify.com/s/files/1/0668/1565/6136/files/gempages_549129700736238…"
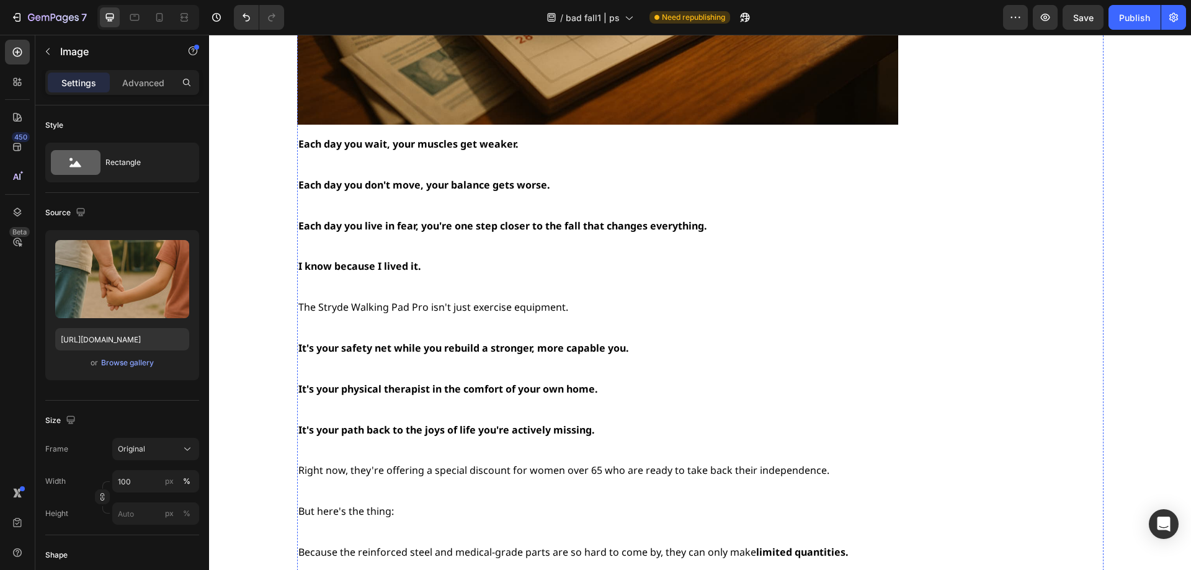
scroll to position [15318, 0]
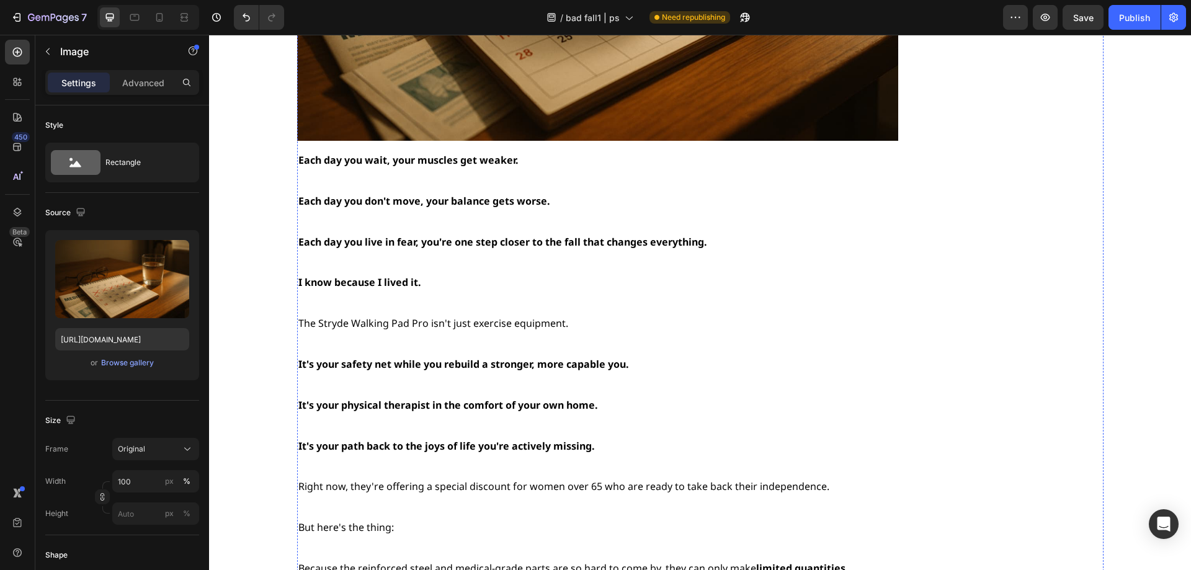
click at [118, 360] on div "Browse gallery" at bounding box center [127, 362] width 53 height 11
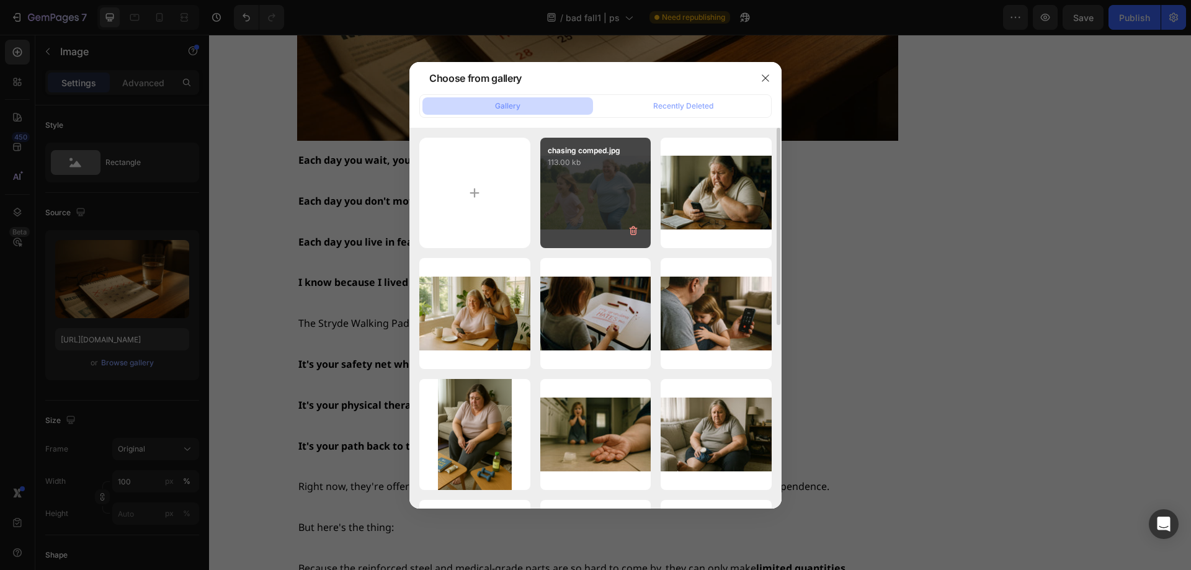
click at [577, 209] on div "chasing comped.jpg 113.00 kb" at bounding box center [595, 193] width 111 height 111
type input "https://cdn.shopify.com/s/files/1/0668/1565/6136/files/gempages_549129700736238…"
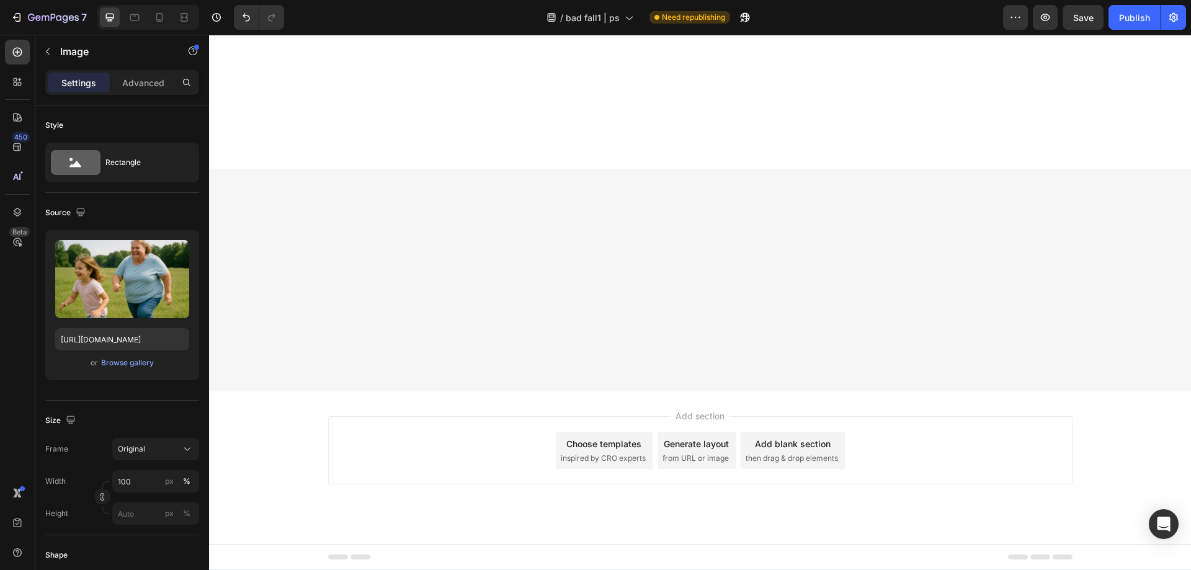
scroll to position [16558, 0]
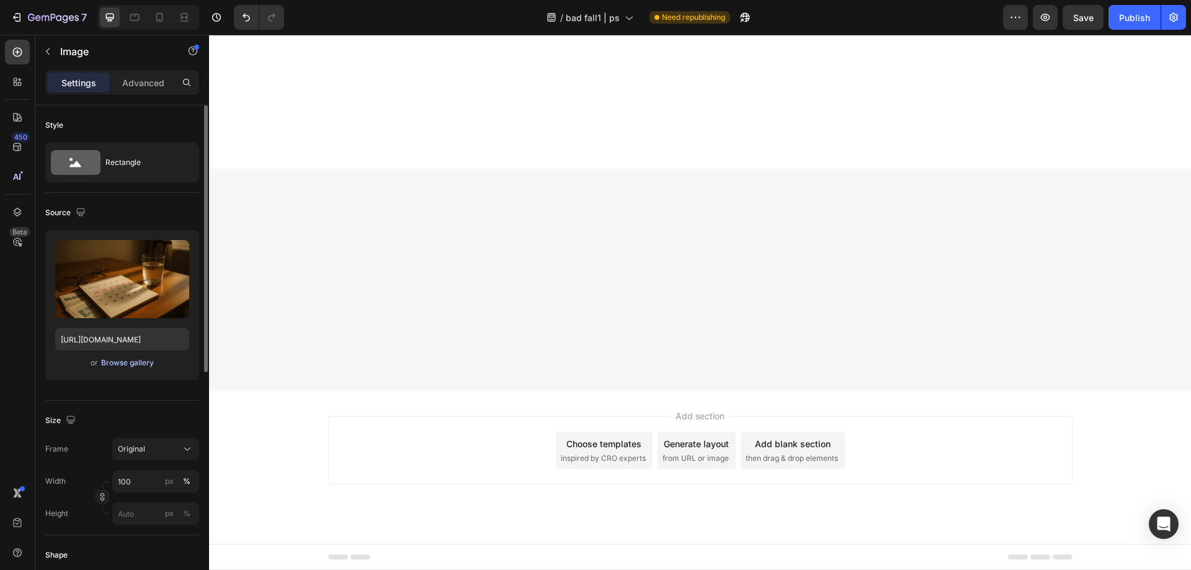
click at [128, 358] on div "Browse gallery" at bounding box center [127, 362] width 53 height 11
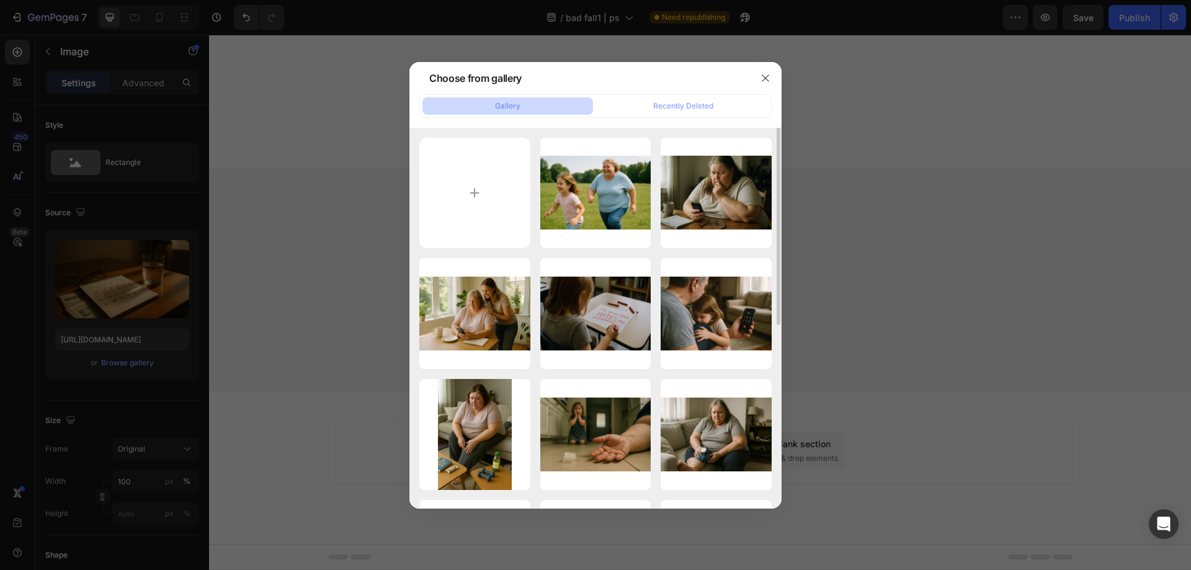
scroll to position [310, 0]
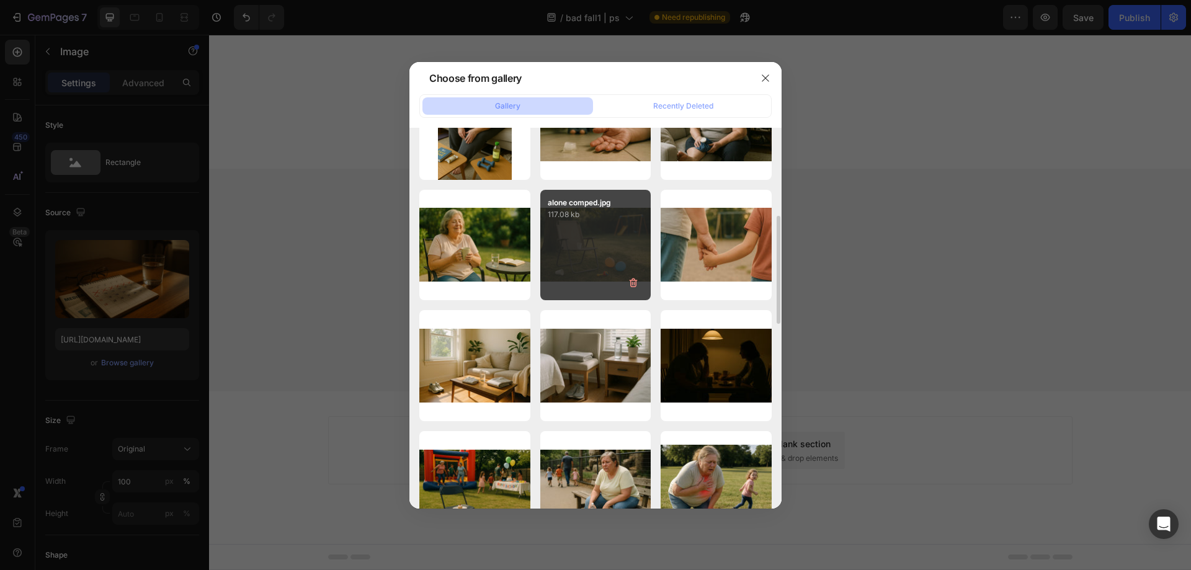
click at [600, 230] on div "alone comped.jpg 117.08 kb" at bounding box center [595, 245] width 111 height 111
type input "https://cdn.shopify.com/s/files/1/0668/1565/6136/files/gempages_549129700736238…"
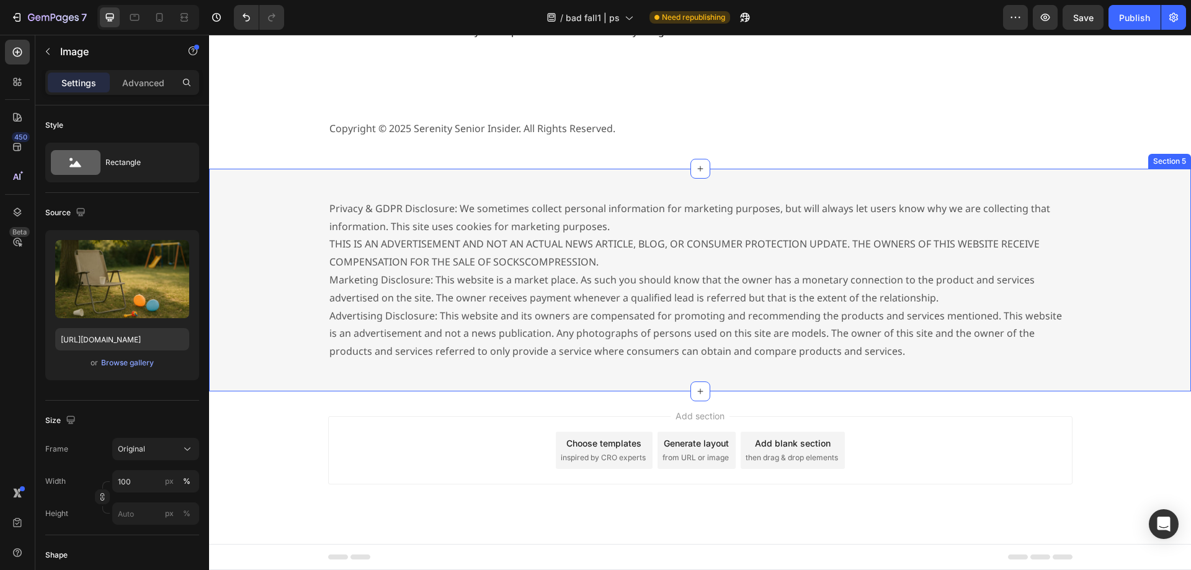
scroll to position [19225, 0]
click at [1126, 24] on button "Publish" at bounding box center [1134, 17] width 52 height 25
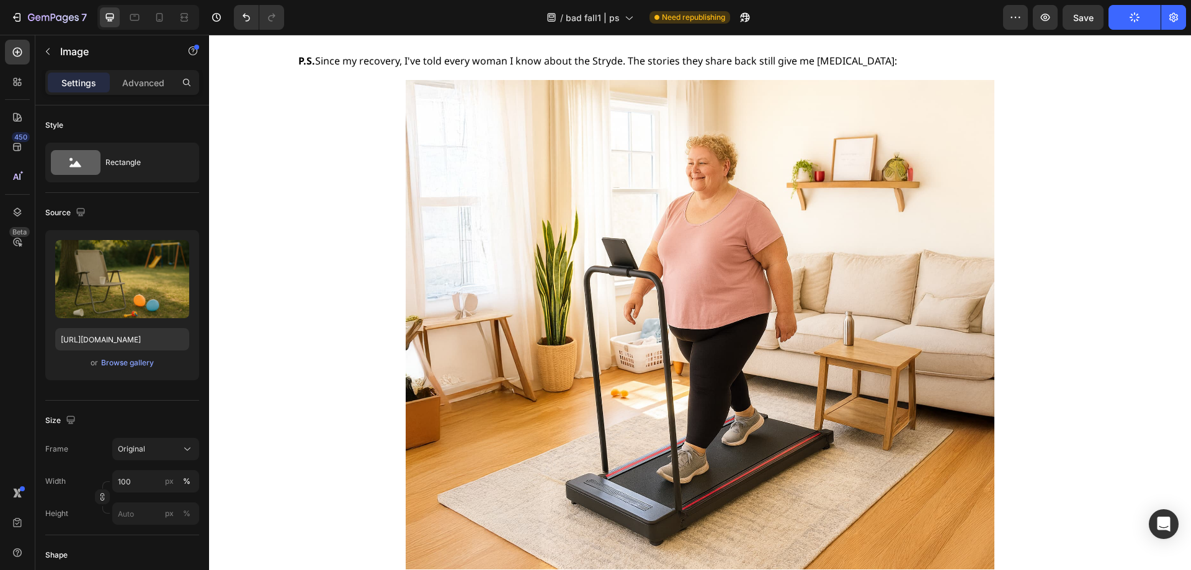
scroll to position [18605, 0]
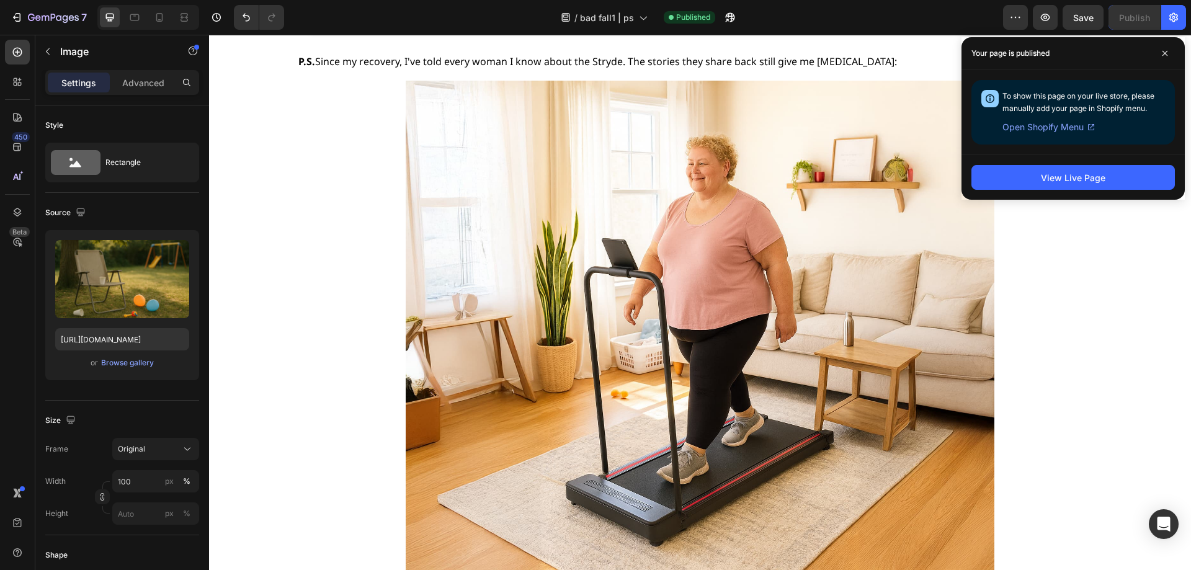
click at [1165, 46] on span at bounding box center [1165, 53] width 20 height 20
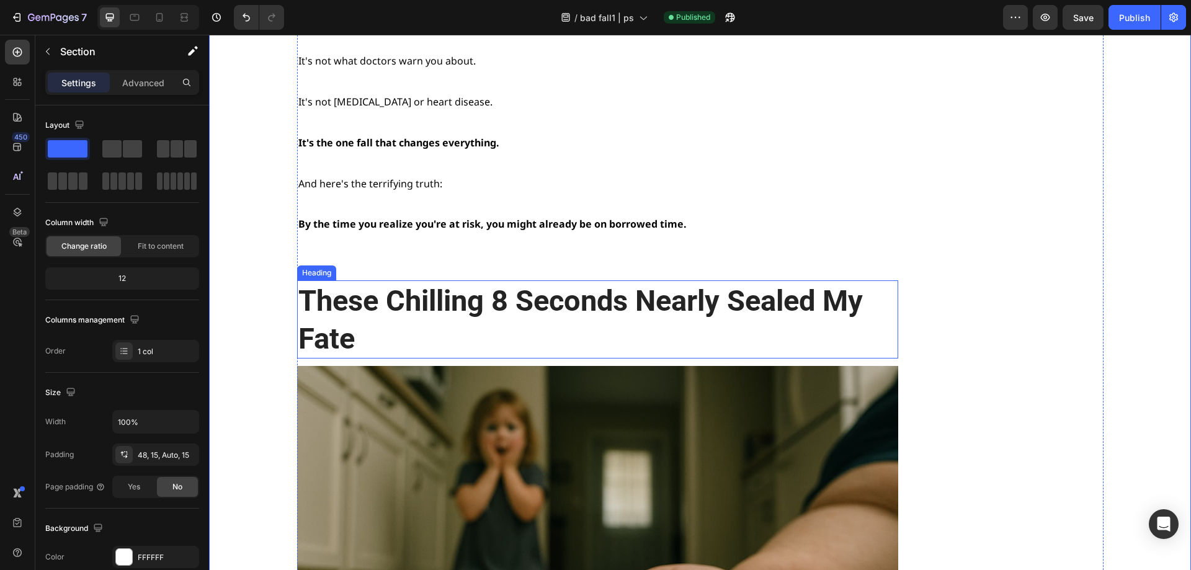
scroll to position [1178, 0]
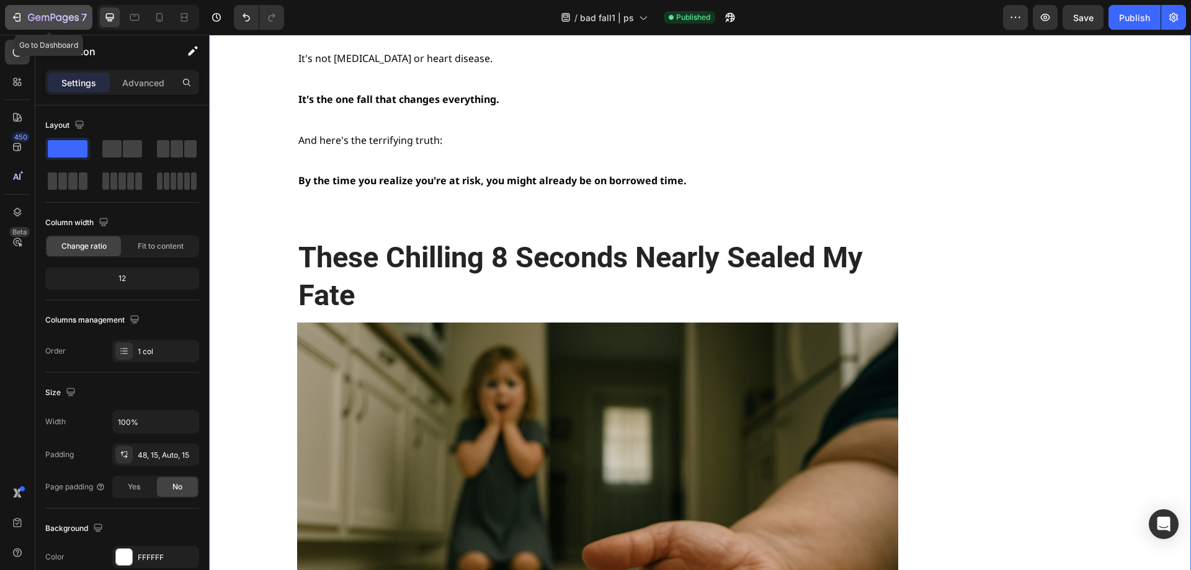
click at [23, 12] on div "7" at bounding box center [49, 17] width 76 height 15
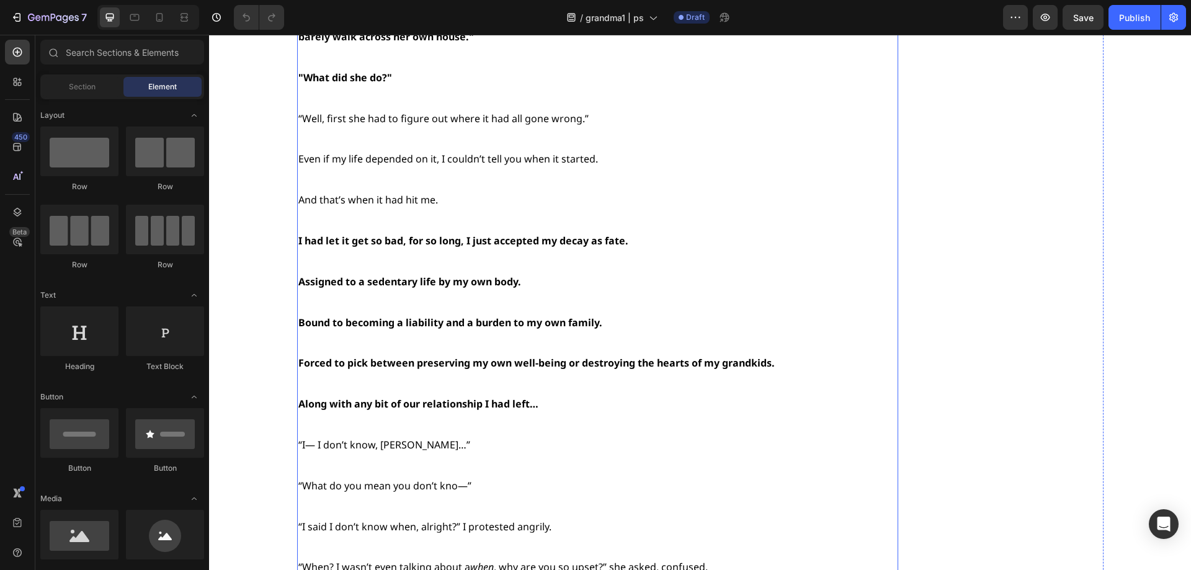
scroll to position [5147, 0]
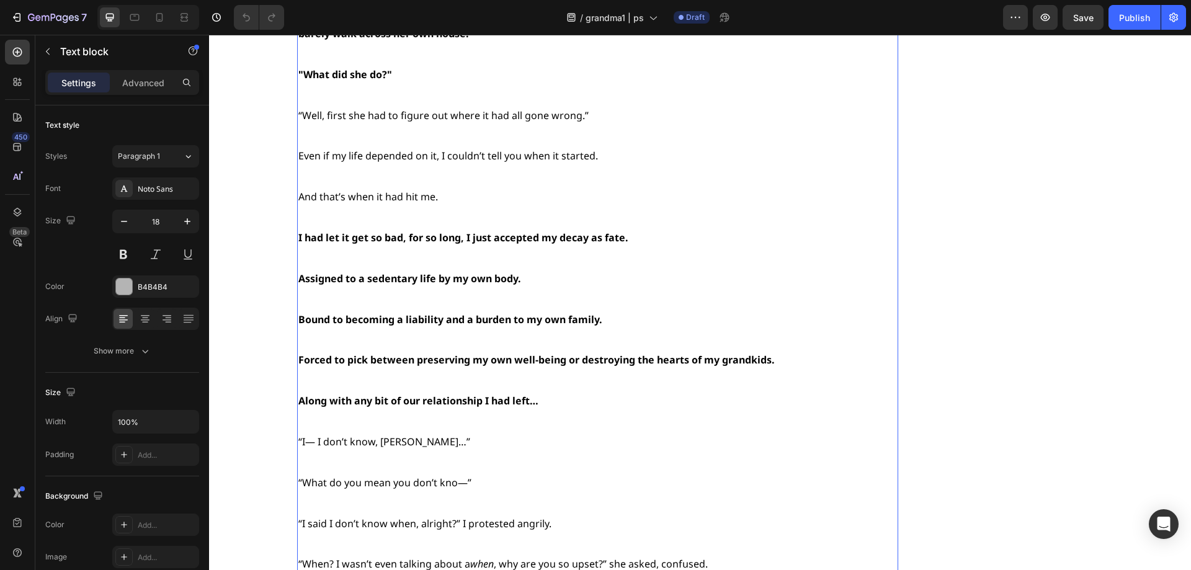
click at [165, 19] on icon at bounding box center [159, 17] width 12 height 12
type input "14"
type input "95%"
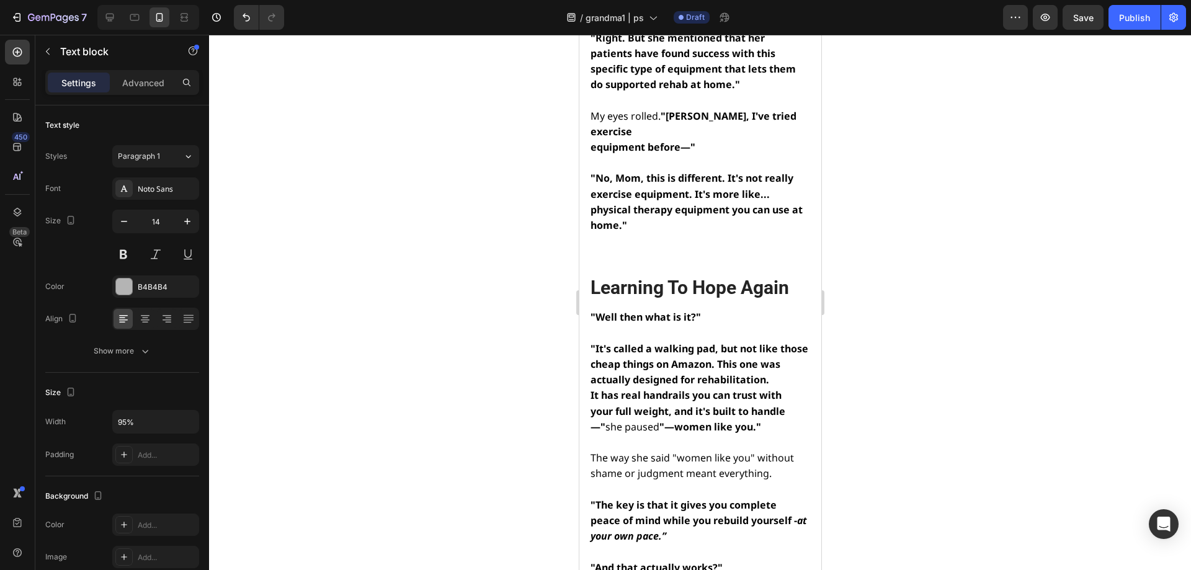
scroll to position [6822, 0]
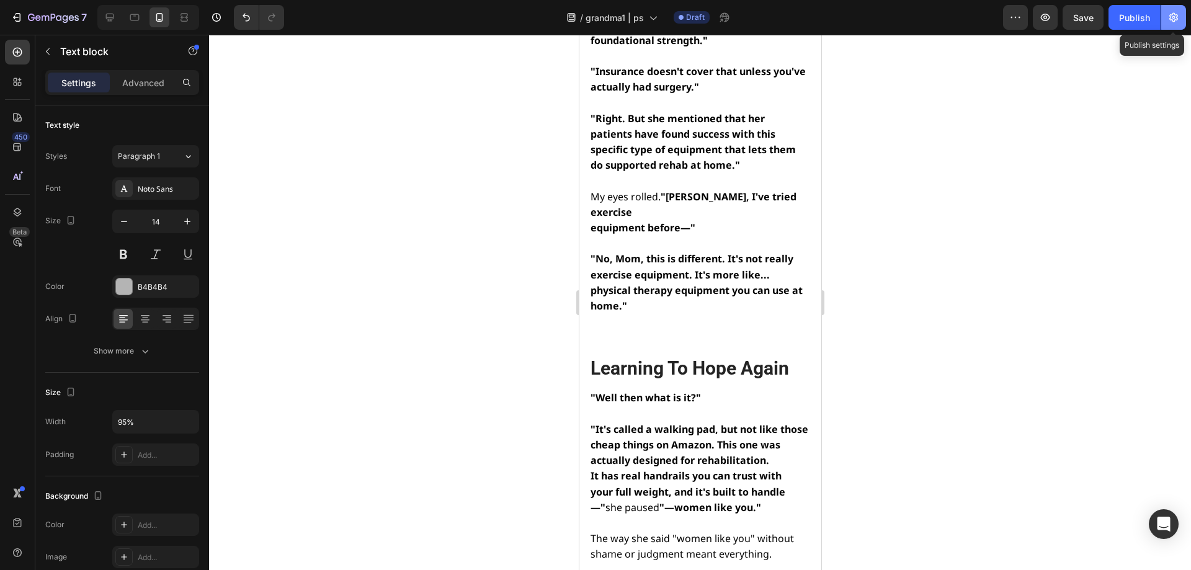
click at [1173, 9] on button "button" at bounding box center [1173, 17] width 25 height 25
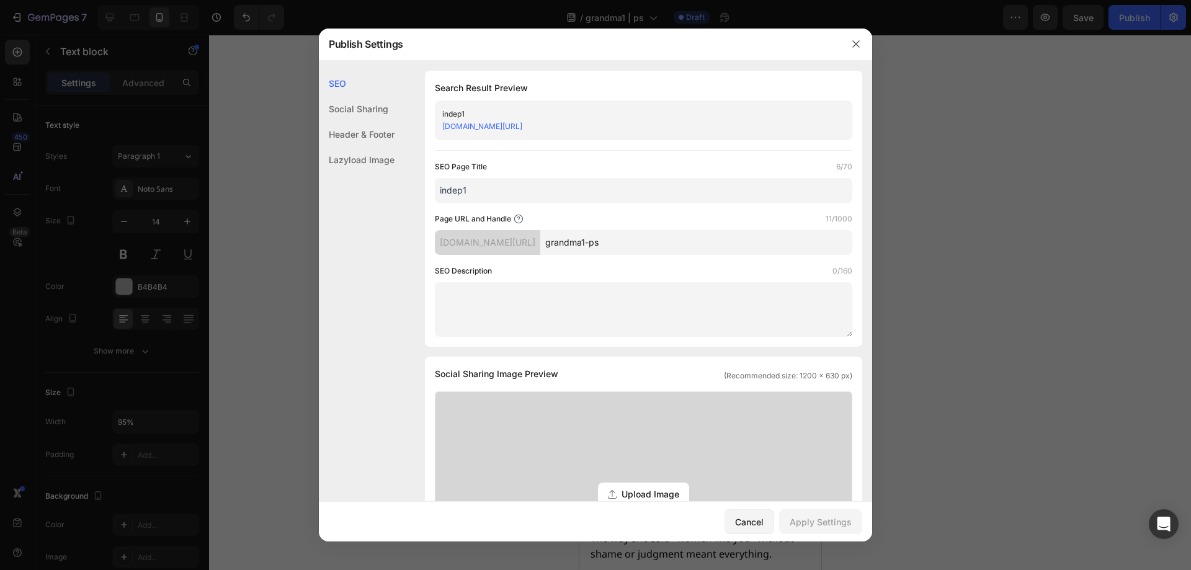
drag, startPoint x: 509, startPoint y: 189, endPoint x: 406, endPoint y: 189, distance: 102.3
click at [406, 189] on div "SEO Search Result Preview indep1 hfu9ud-mq.myshopify.com/pages/grandma1-ps SEO …" at bounding box center [595, 533] width 553 height 925
type input "Grandma"
click at [859, 37] on button "button" at bounding box center [856, 44] width 20 height 20
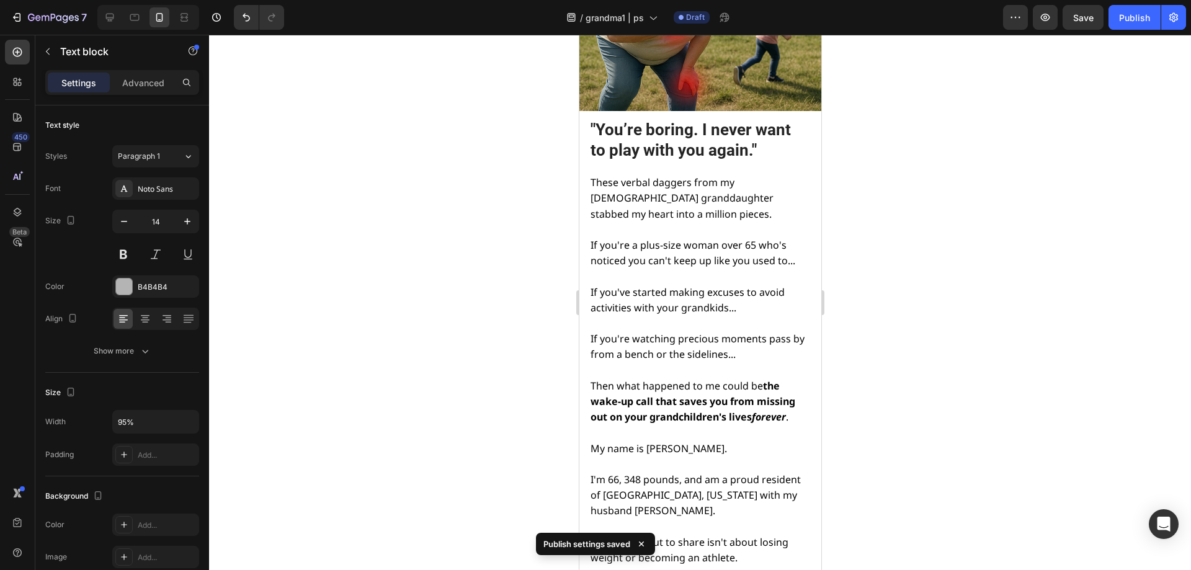
scroll to position [0, 0]
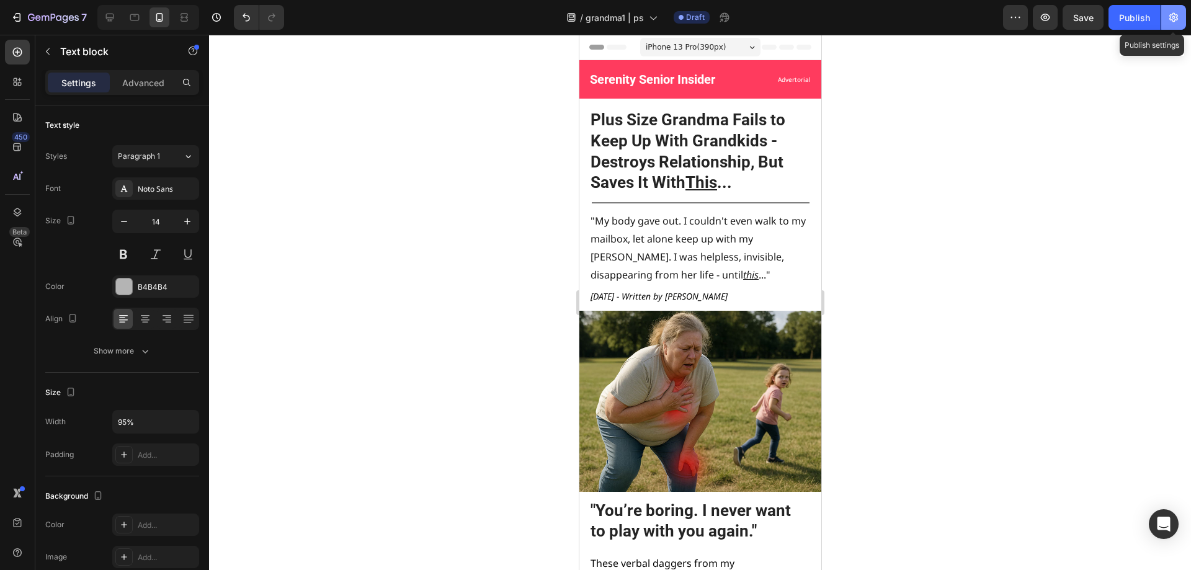
click at [1168, 17] on icon "button" at bounding box center [1173, 17] width 12 height 12
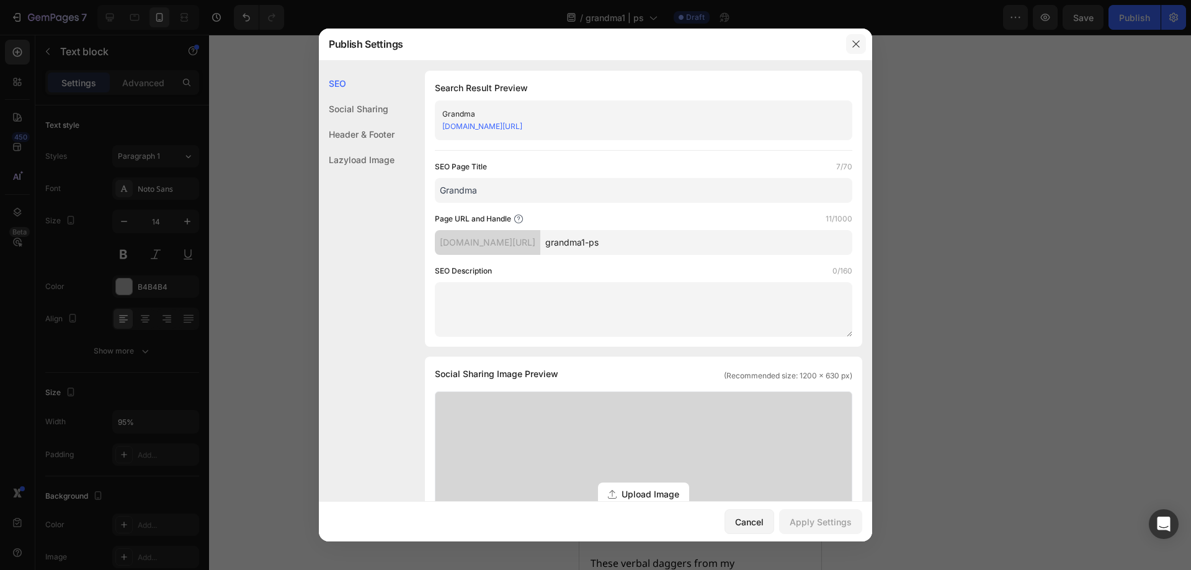
click at [856, 38] on button "button" at bounding box center [856, 44] width 20 height 20
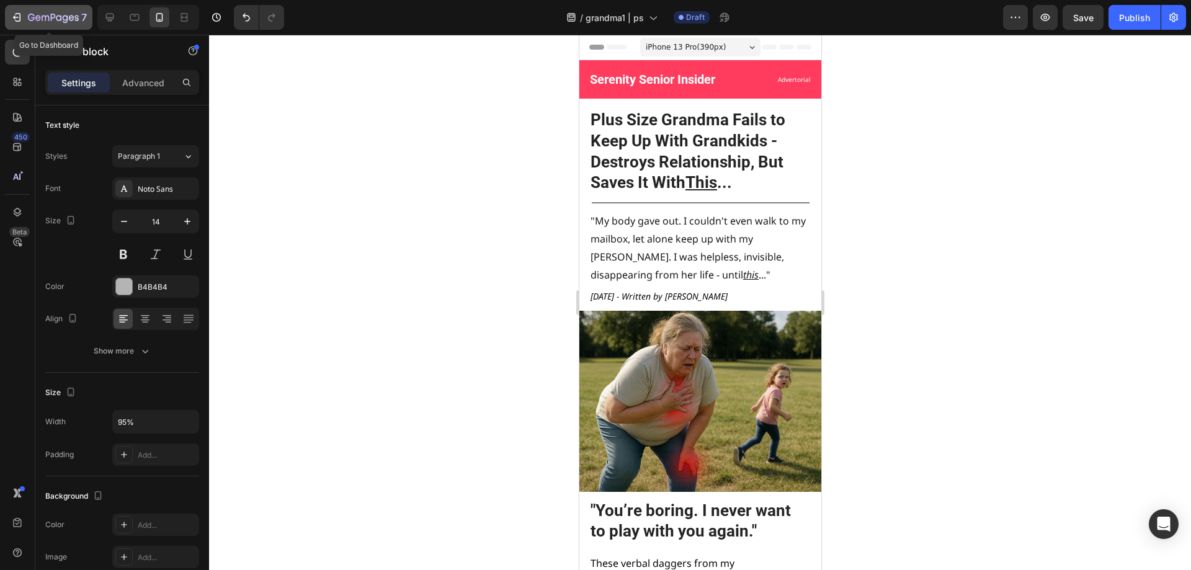
click at [54, 9] on button "7" at bounding box center [48, 17] width 87 height 25
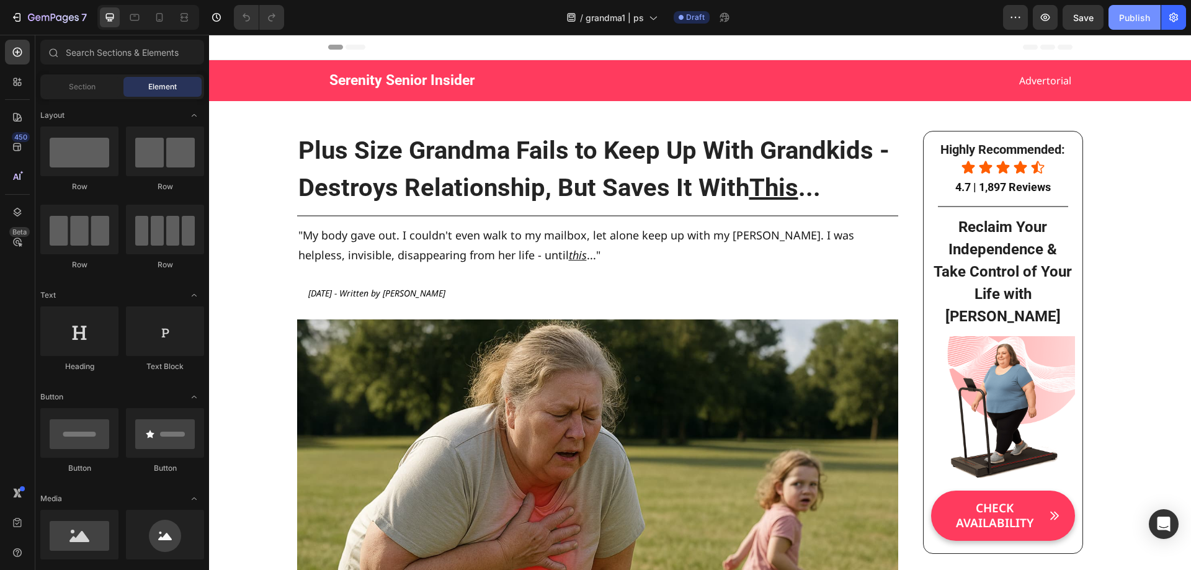
click at [1118, 20] on button "Publish" at bounding box center [1134, 17] width 52 height 25
click at [20, 14] on icon "button" at bounding box center [19, 17] width 6 height 9
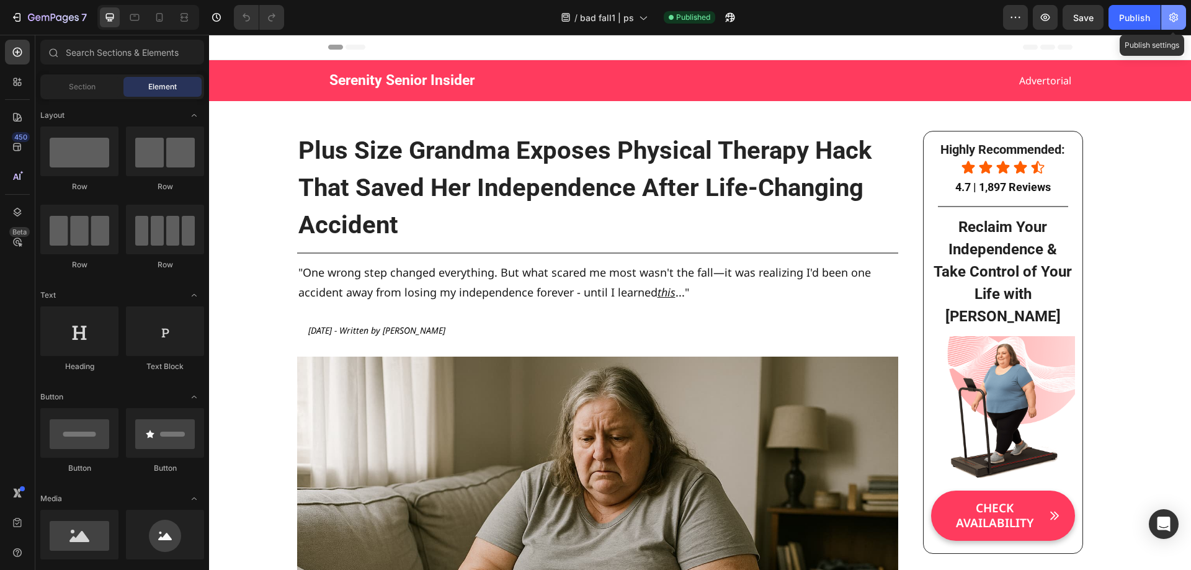
click at [1171, 19] on icon "button" at bounding box center [1173, 17] width 12 height 12
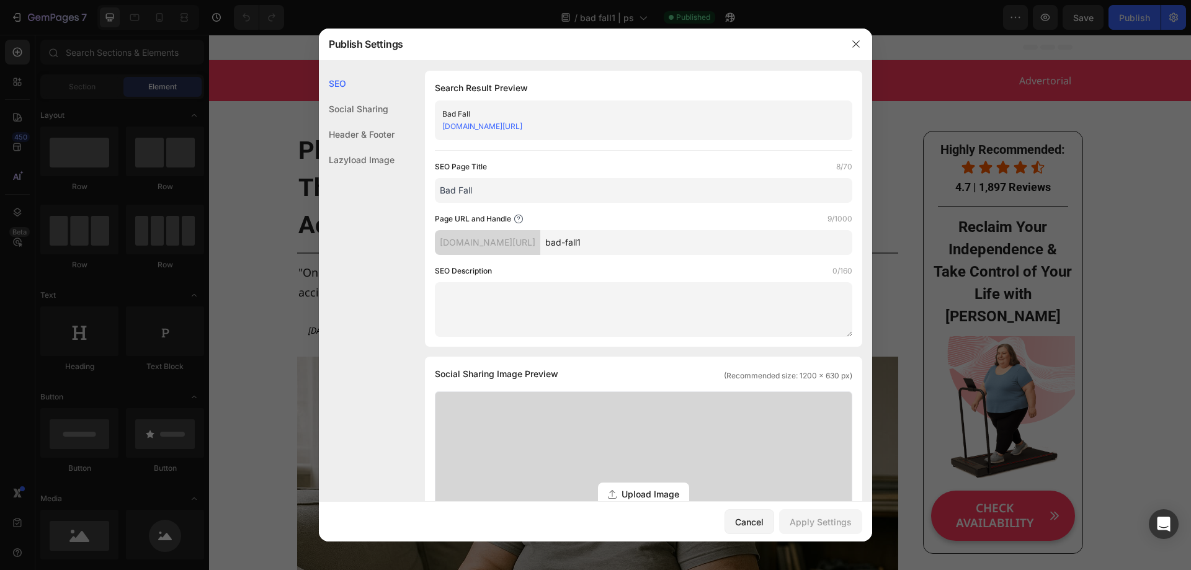
click at [861, 32] on div at bounding box center [856, 44] width 32 height 32
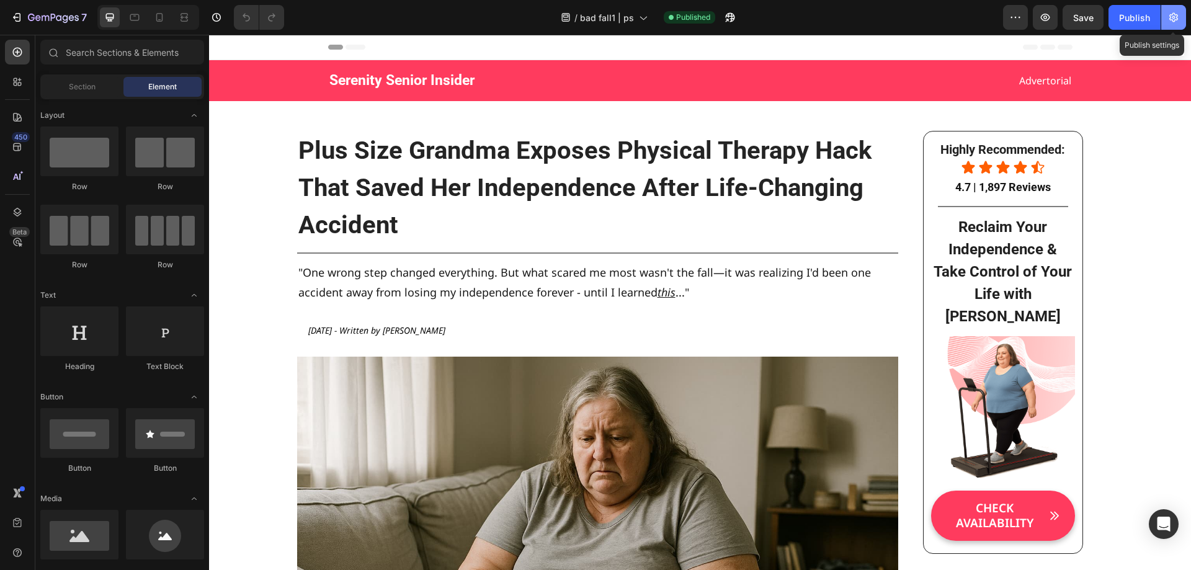
click at [1166, 17] on button "button" at bounding box center [1173, 17] width 25 height 25
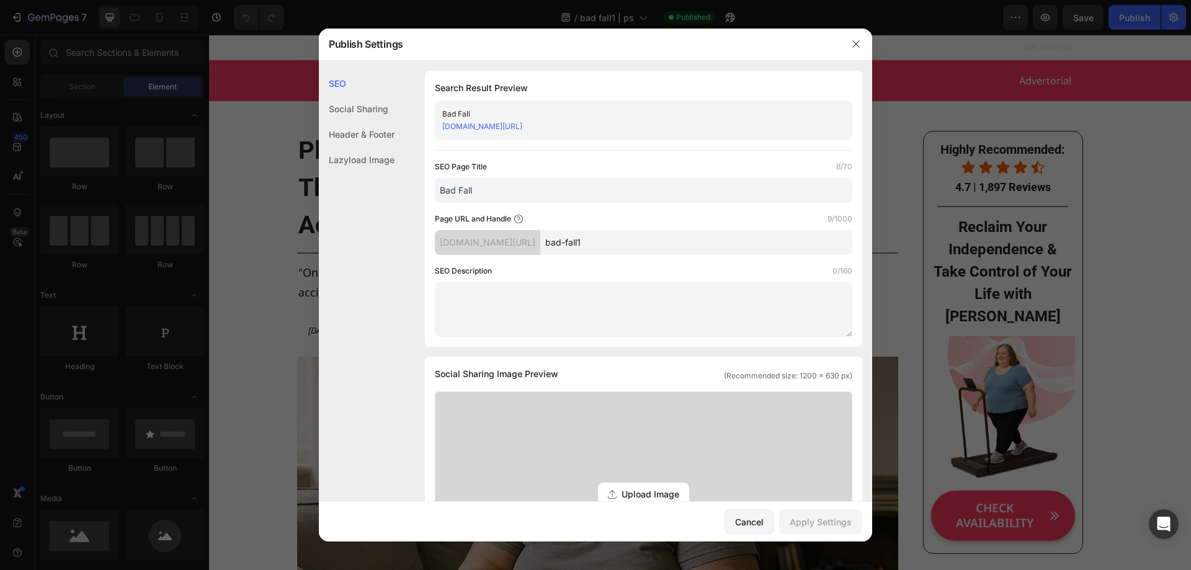
click at [647, 239] on input "bad-fall1" at bounding box center [696, 242] width 312 height 25
click at [623, 243] on input "badfallps1" at bounding box center [696, 242] width 312 height 25
click at [621, 245] on input "badfallps1" at bounding box center [696, 242] width 312 height 25
type input "badfall-ps1"
click at [807, 516] on div "Apply Settings" at bounding box center [820, 521] width 62 height 13
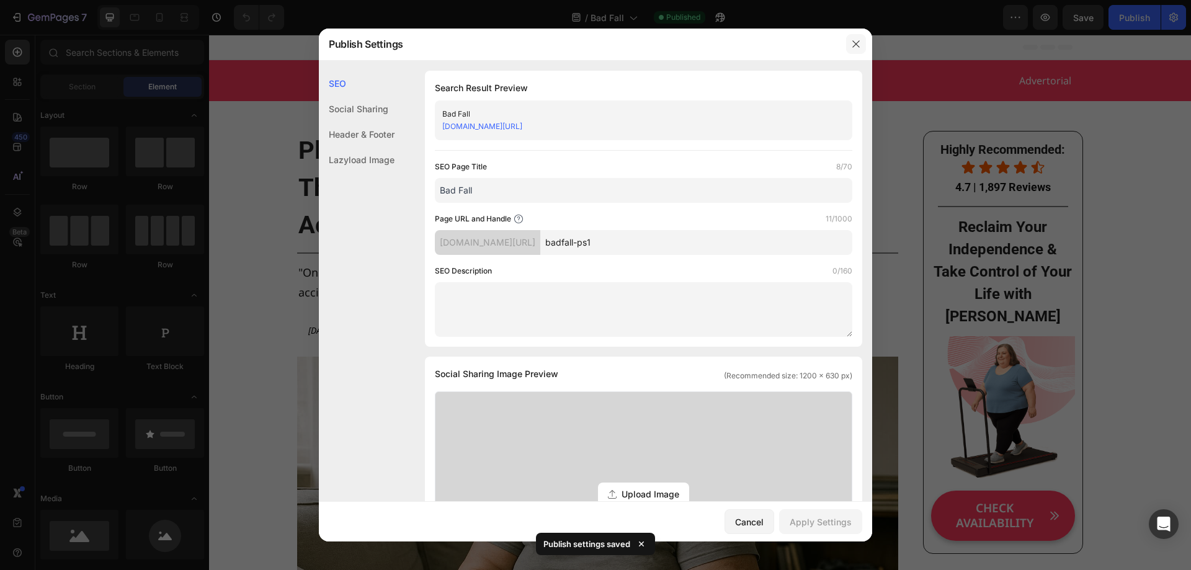
click at [851, 37] on button "button" at bounding box center [856, 44] width 20 height 20
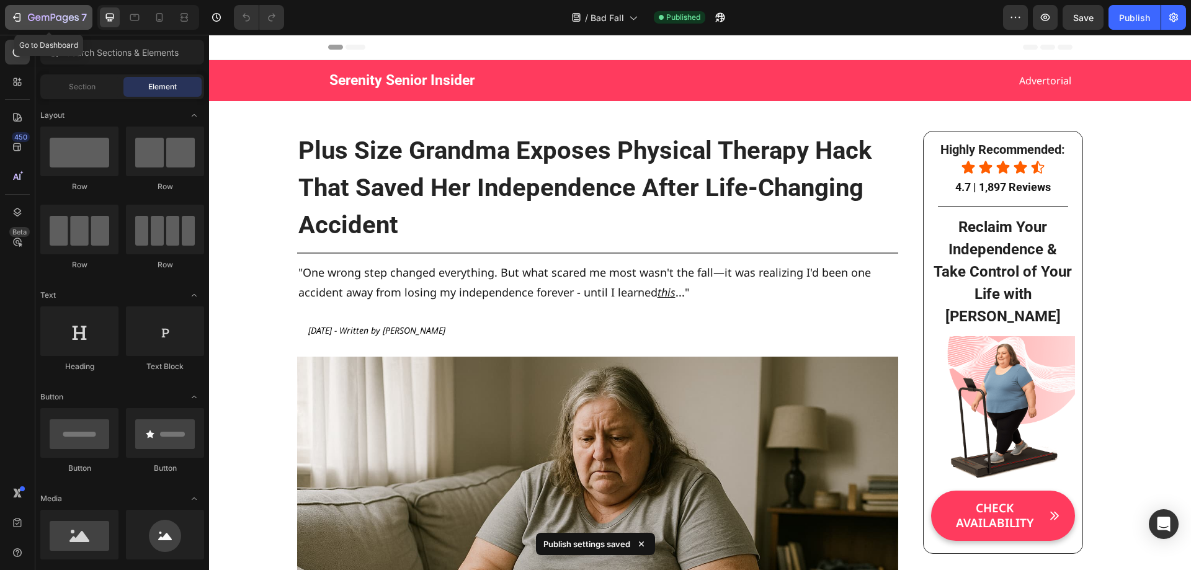
click at [31, 9] on button "7" at bounding box center [48, 17] width 87 height 25
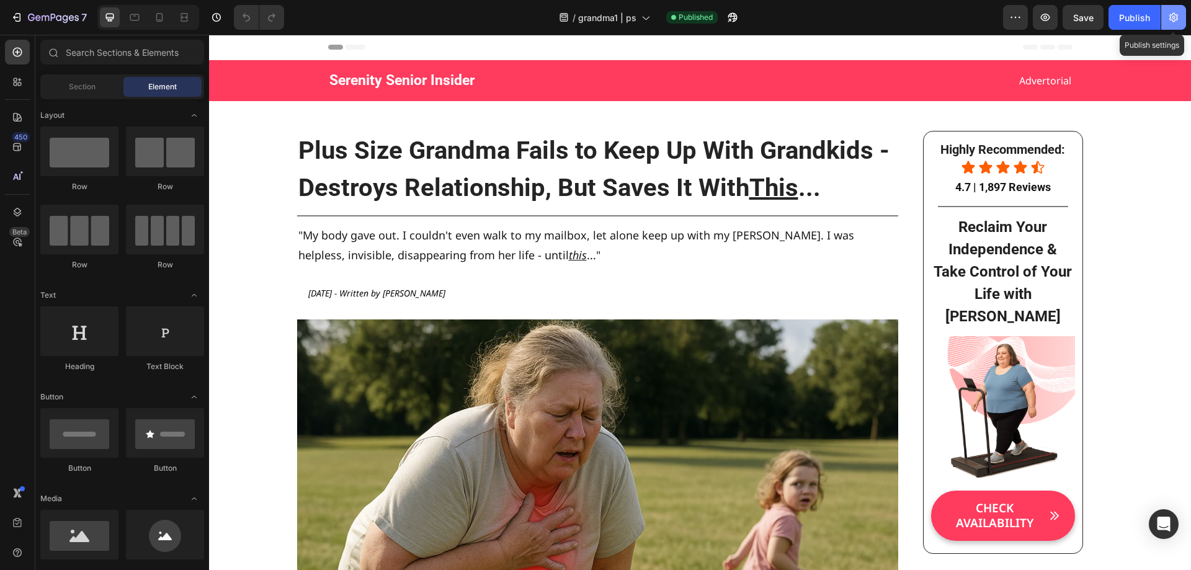
click at [1174, 16] on icon "button" at bounding box center [1173, 17] width 12 height 12
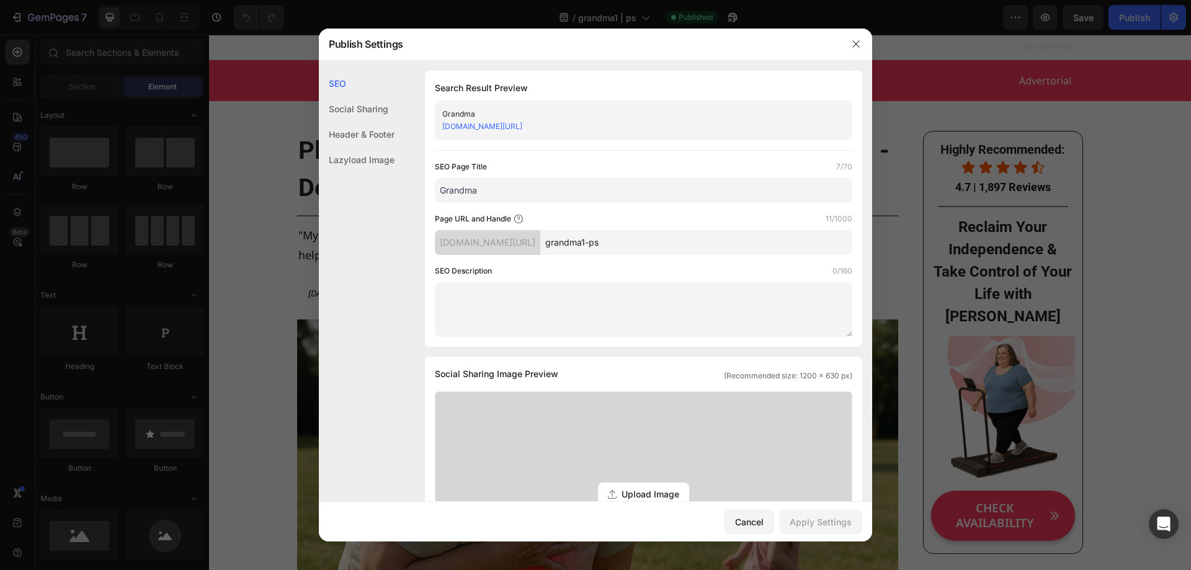
click at [633, 244] on input "grandma1-ps" at bounding box center [696, 242] width 312 height 25
type input "grandma-ps1"
click at [832, 530] on button "Apply Settings" at bounding box center [820, 521] width 83 height 25
click at [860, 40] on icon "button" at bounding box center [856, 44] width 10 height 10
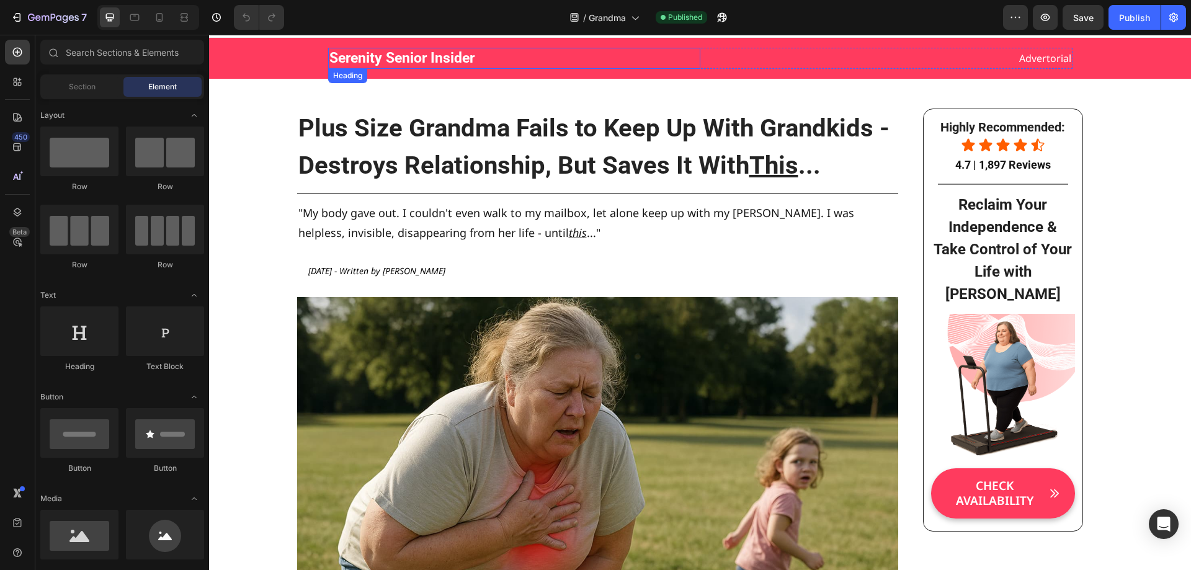
scroll to position [62, 0]
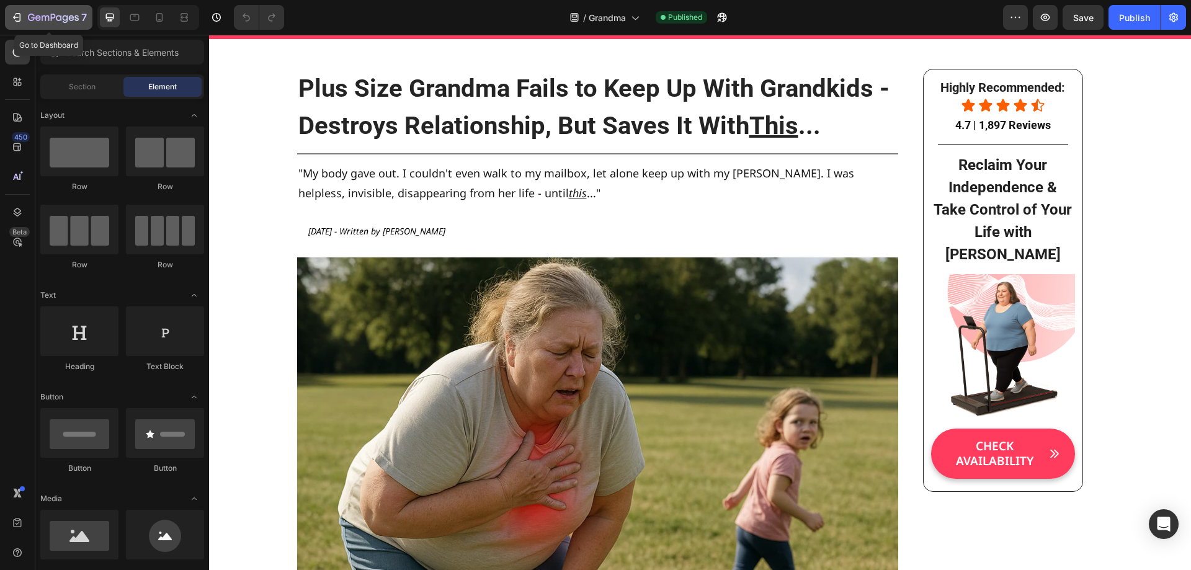
click at [27, 21] on div "7" at bounding box center [49, 17] width 76 height 15
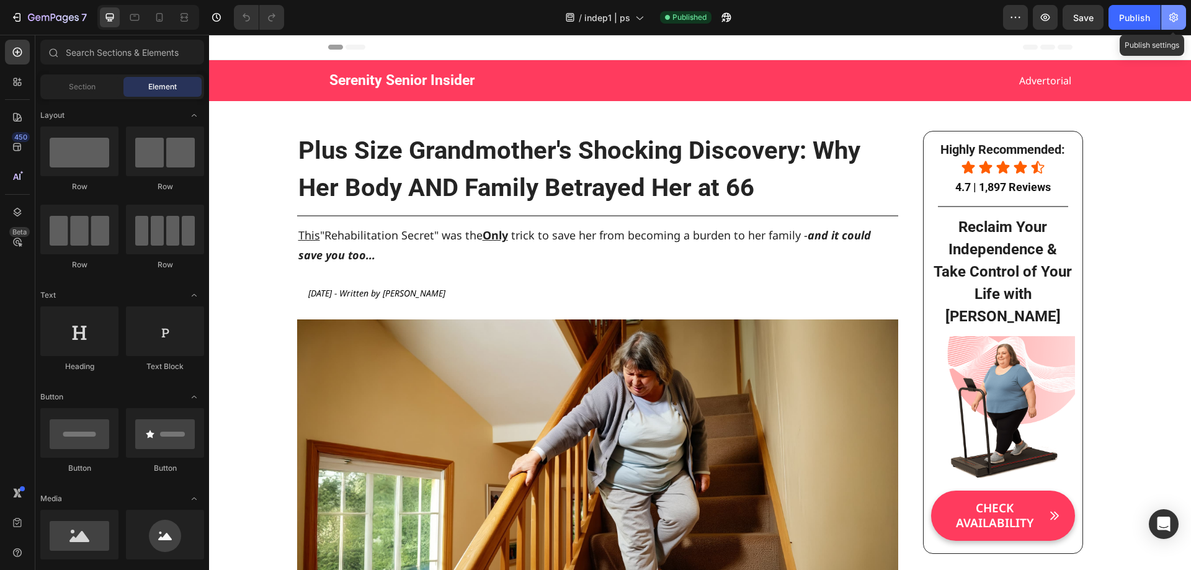
click at [1180, 22] on button "button" at bounding box center [1173, 17] width 25 height 25
